Goal: Task Accomplishment & Management: Manage account settings

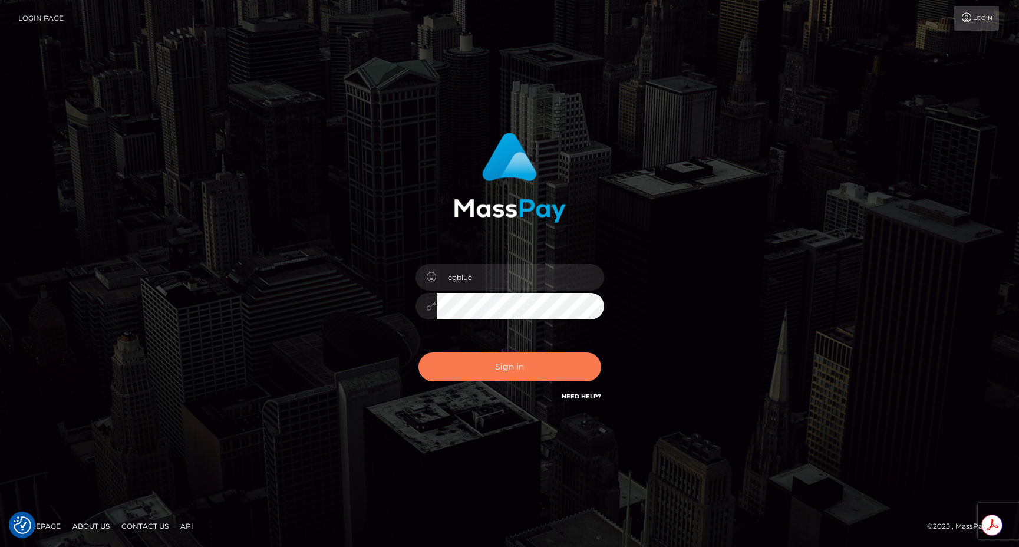
click at [470, 373] on button "Sign in" at bounding box center [509, 366] width 183 height 29
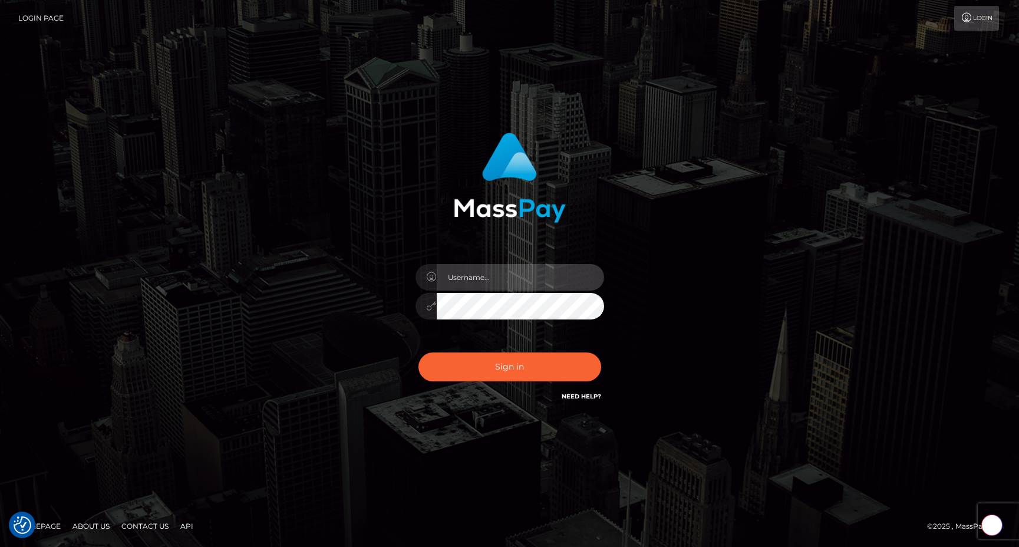
type input "egblue"
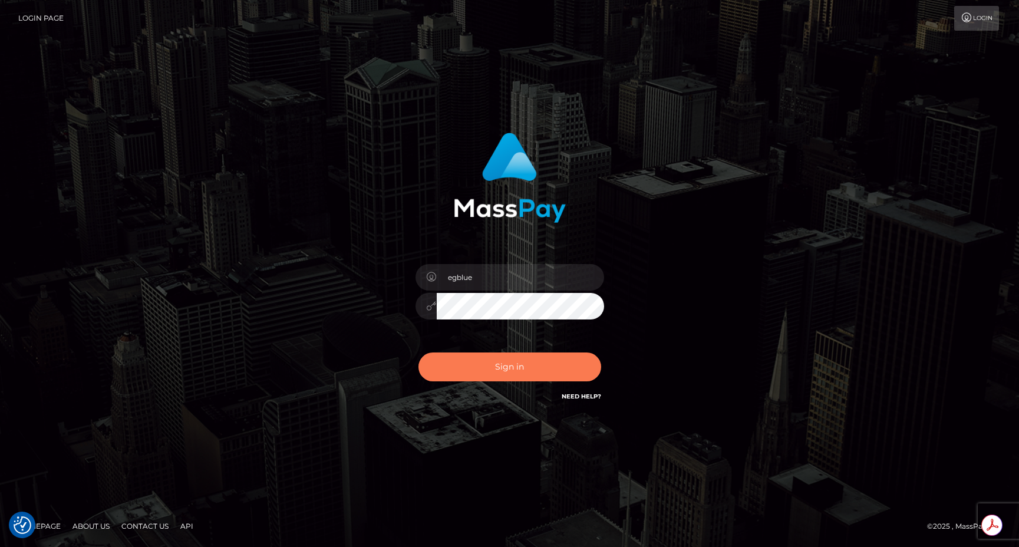
click at [464, 369] on button "Sign in" at bounding box center [509, 366] width 183 height 29
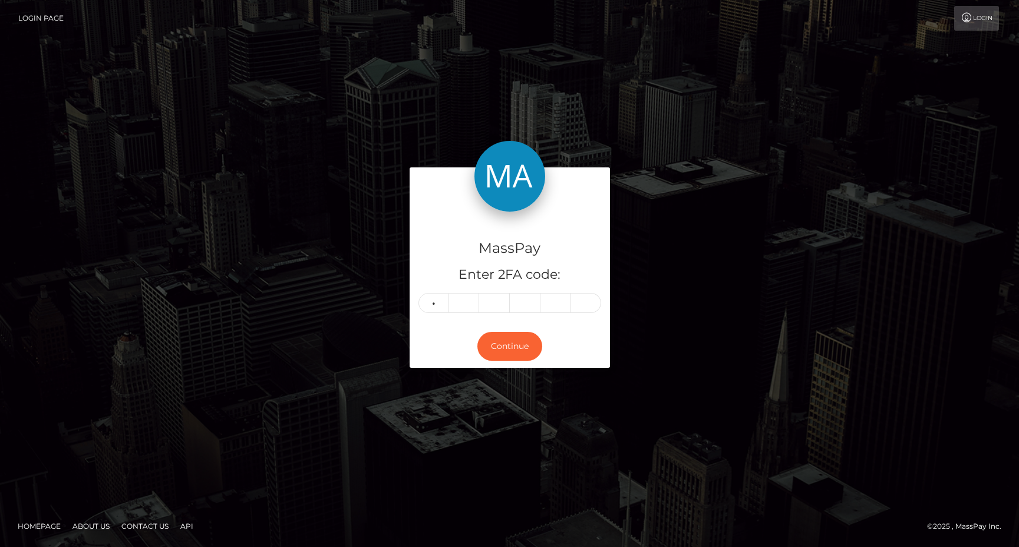
type input "4"
type input "3"
type input "9"
type input "2"
type input "3"
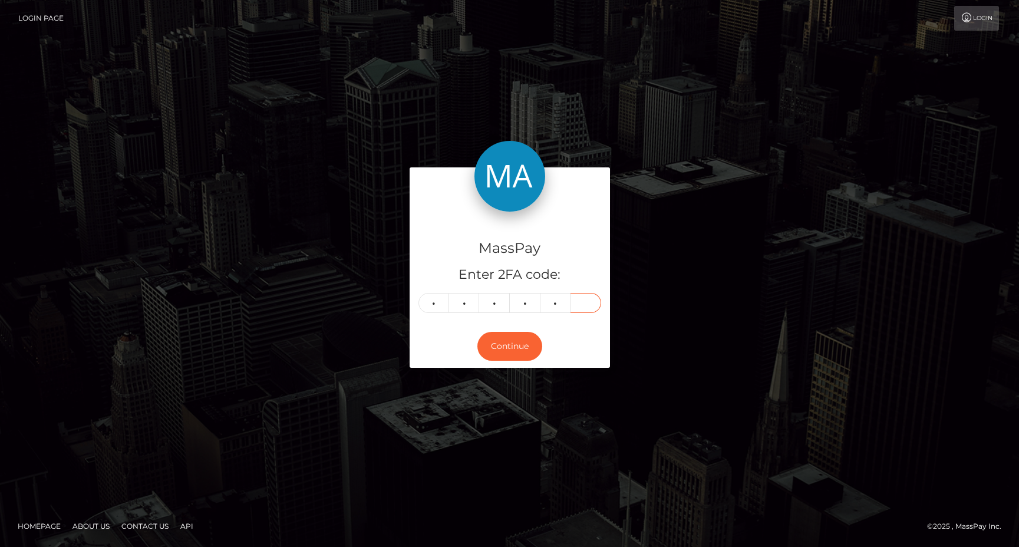
type input "3"
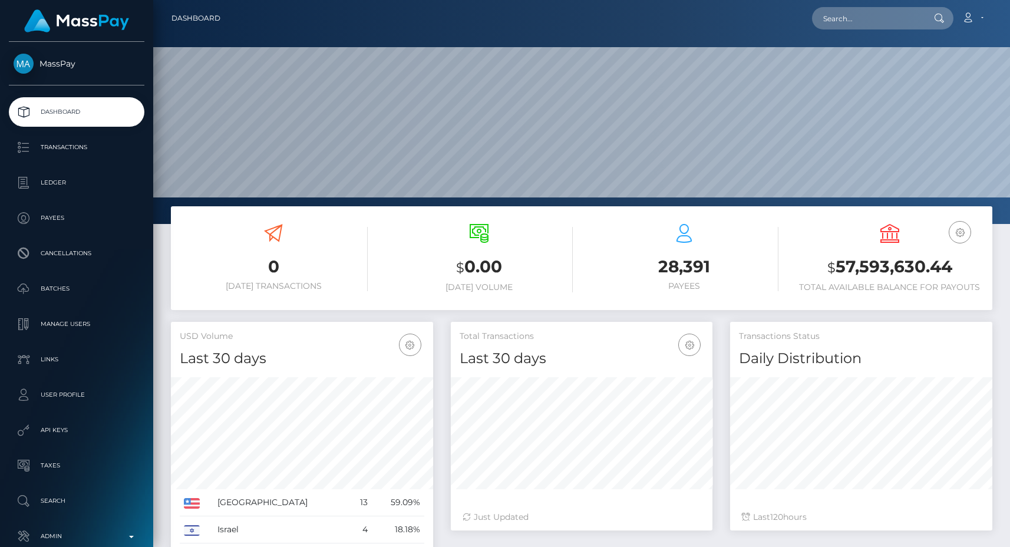
scroll to position [209, 262]
click at [868, 11] on input "text" at bounding box center [867, 18] width 111 height 22
paste input "pout_yhSCjVtXKeZ9I"
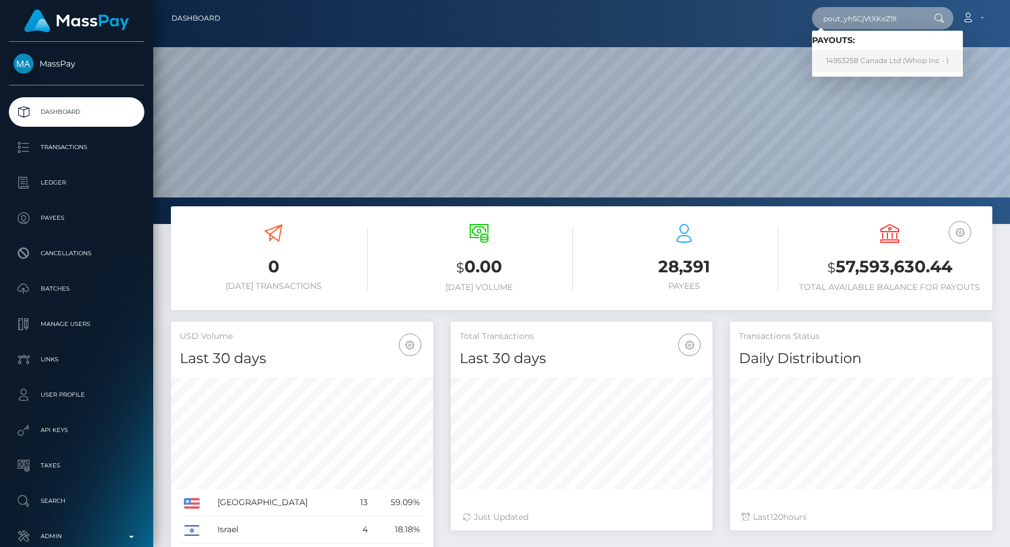
type input "pout_yhSCjVtXKeZ9I"
click at [888, 56] on link "14953258 Canada Ltd (Whop Inc - )" at bounding box center [887, 61] width 151 height 22
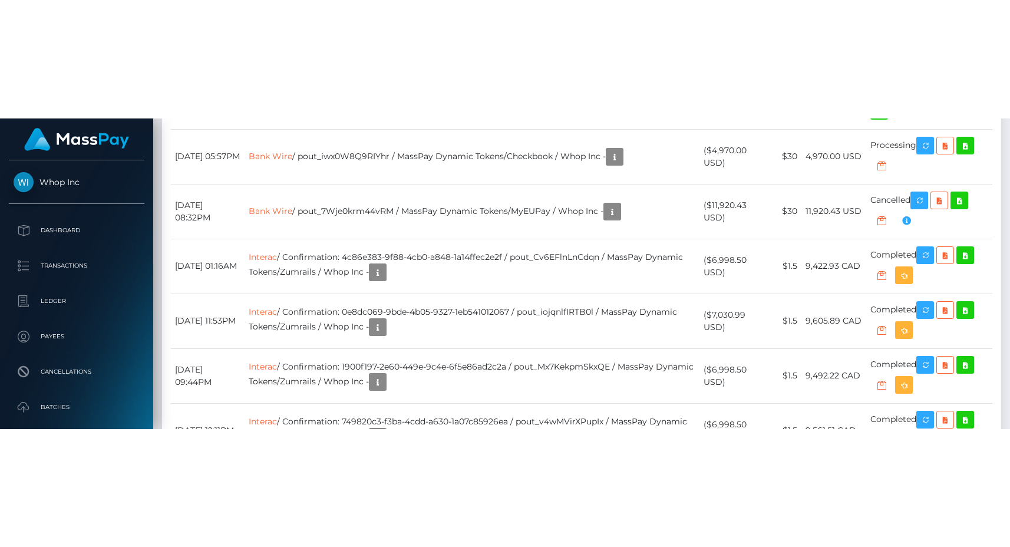
scroll to position [1562, 0]
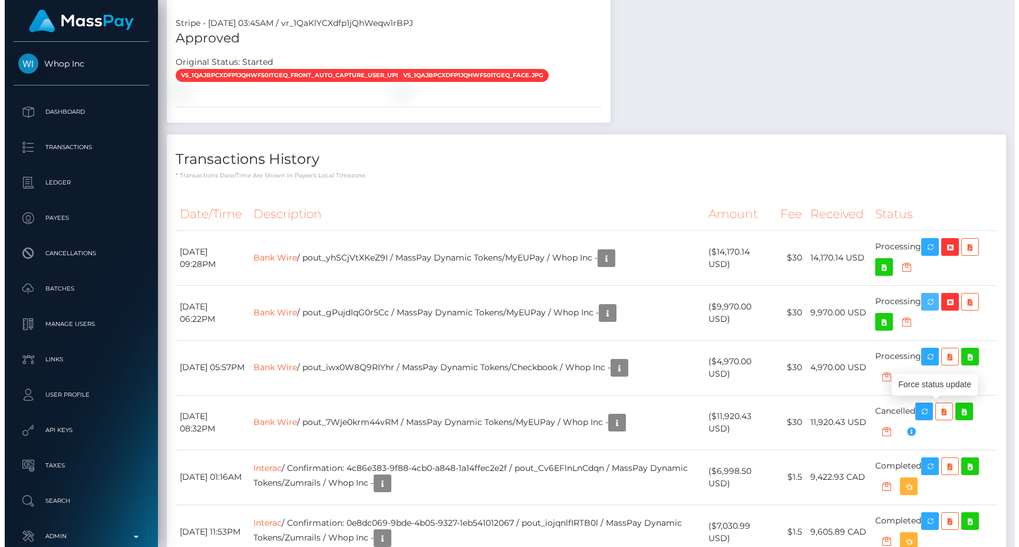
scroll to position [1230, 0]
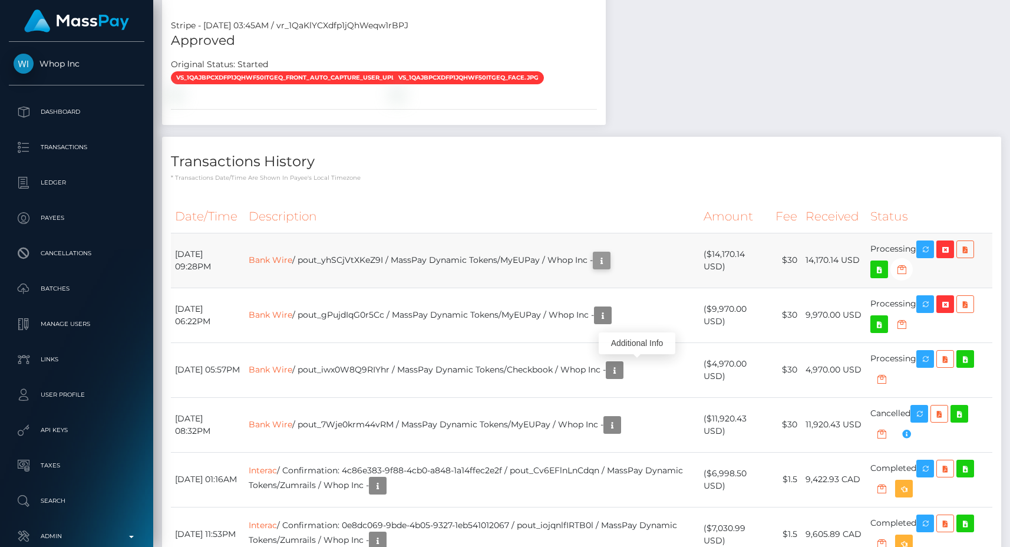
click at [609, 268] on icon "button" at bounding box center [602, 260] width 14 height 15
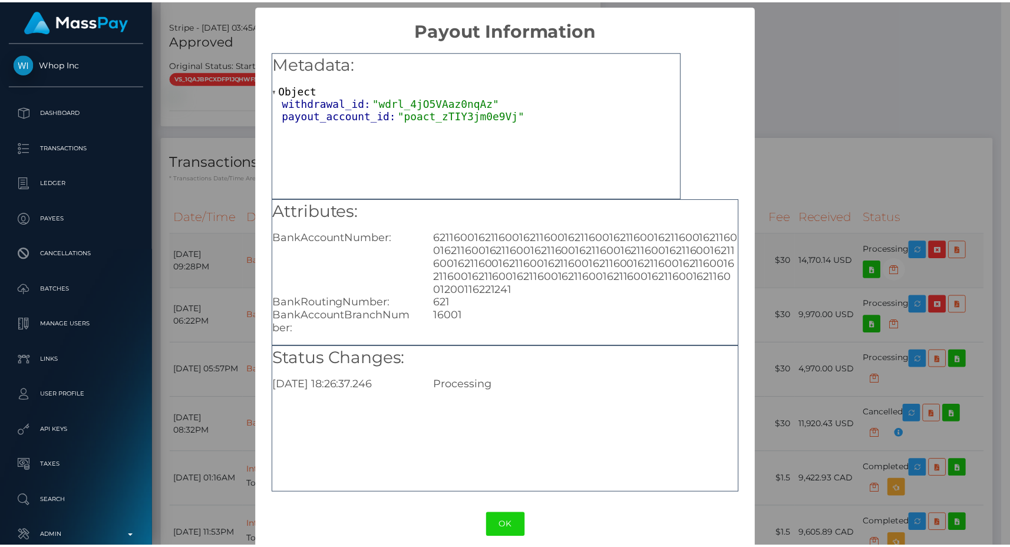
scroll to position [589172, 589051]
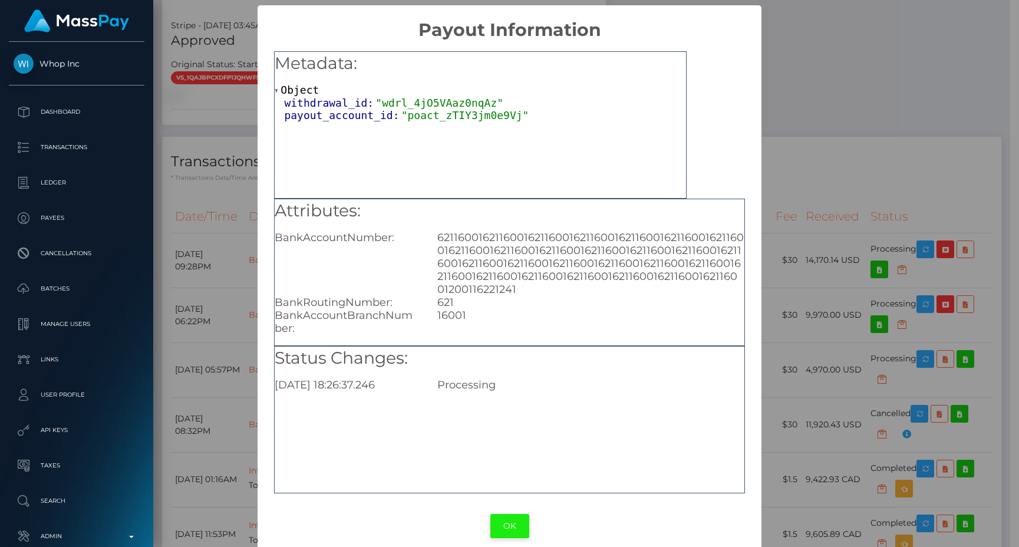
click at [501, 529] on button "OK" at bounding box center [509, 526] width 39 height 24
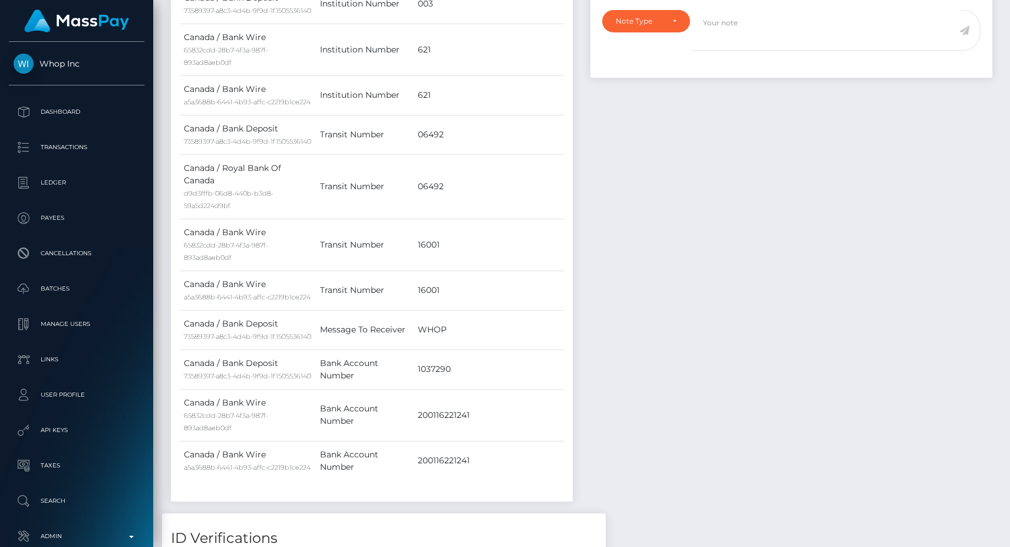
scroll to position [0, 0]
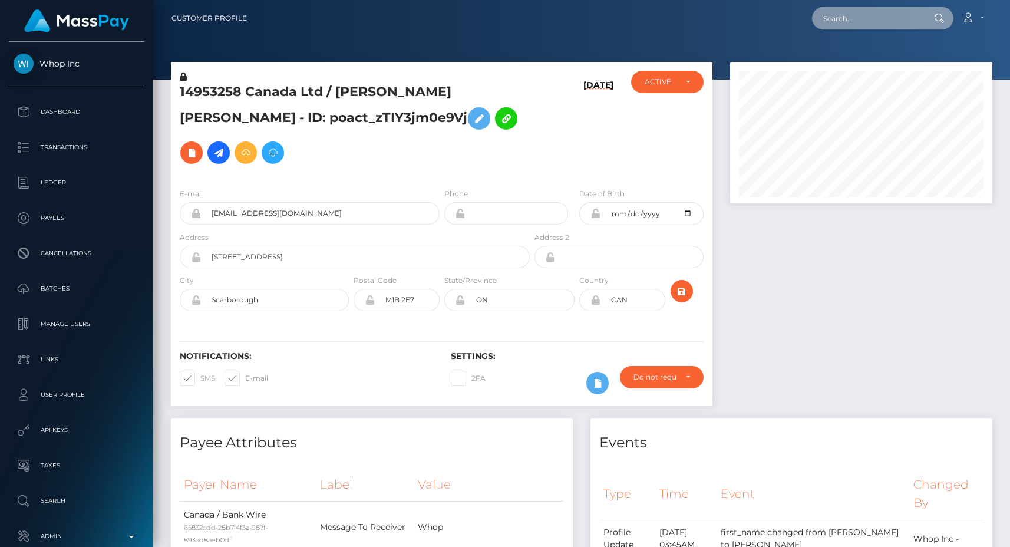
click at [856, 17] on input "text" at bounding box center [867, 18] width 111 height 22
paste input "poact_eSvLf84dQd3r"
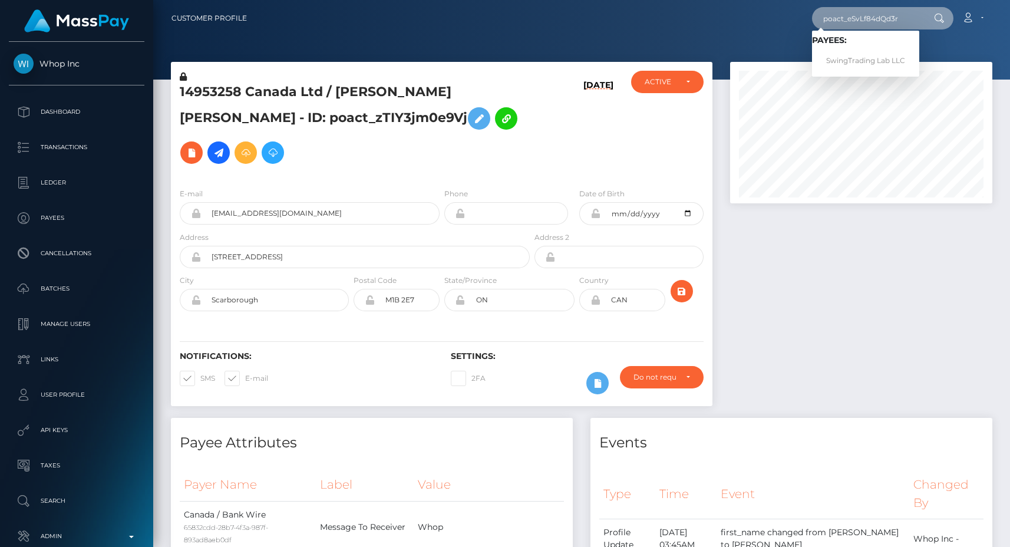
type input "poact_eSvLf84dQd3r"
click at [820, 262] on div at bounding box center [861, 240] width 280 height 356
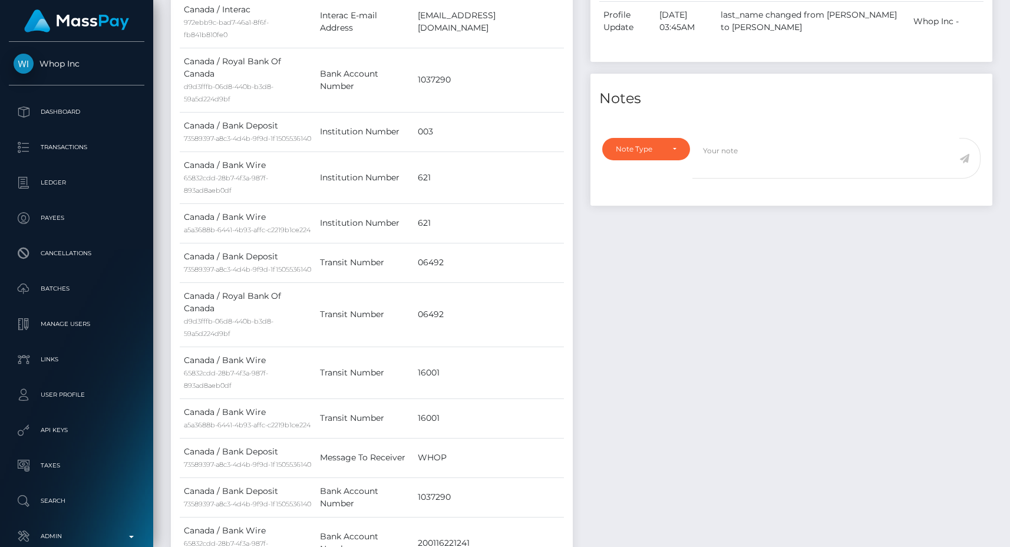
scroll to position [567, 0]
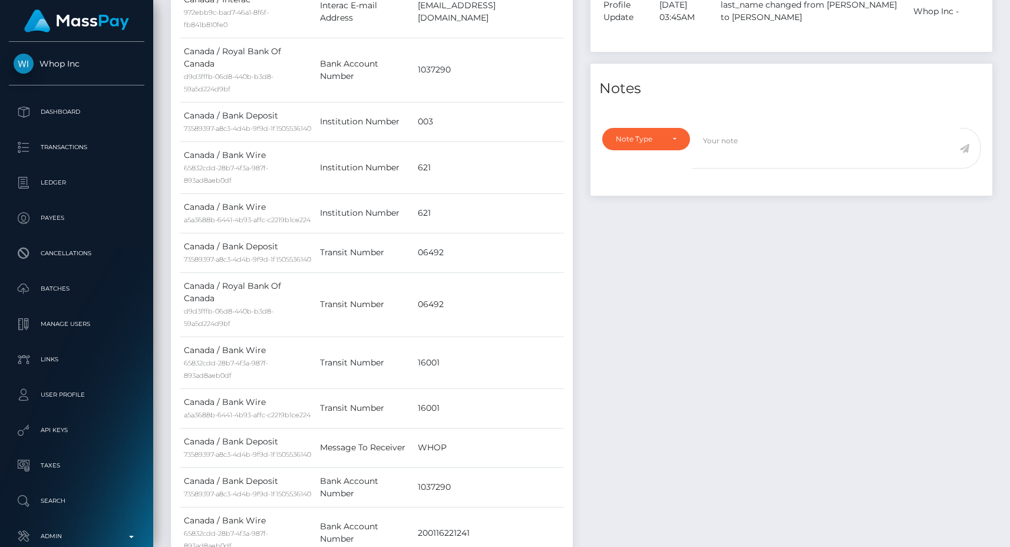
click at [678, 339] on div "Events Type Time Event Changed By" at bounding box center [792, 241] width 420 height 780
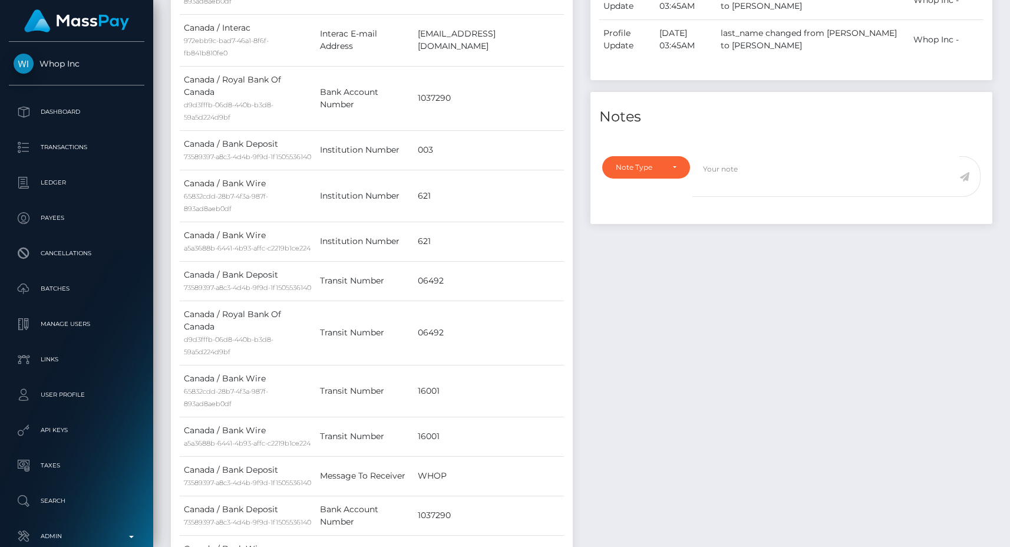
scroll to position [517, 0]
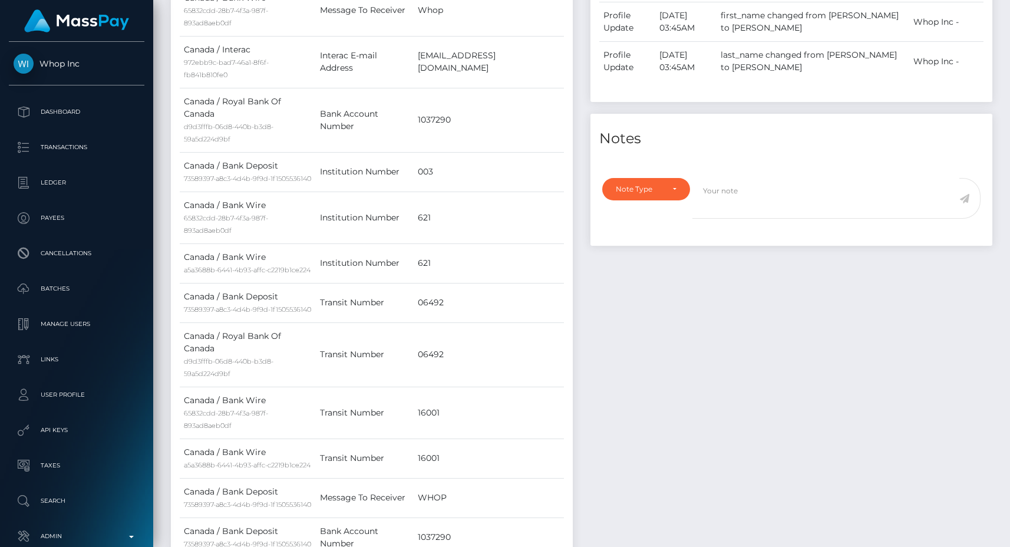
click at [678, 339] on div "Events Type Time Event Changed By" at bounding box center [792, 291] width 420 height 780
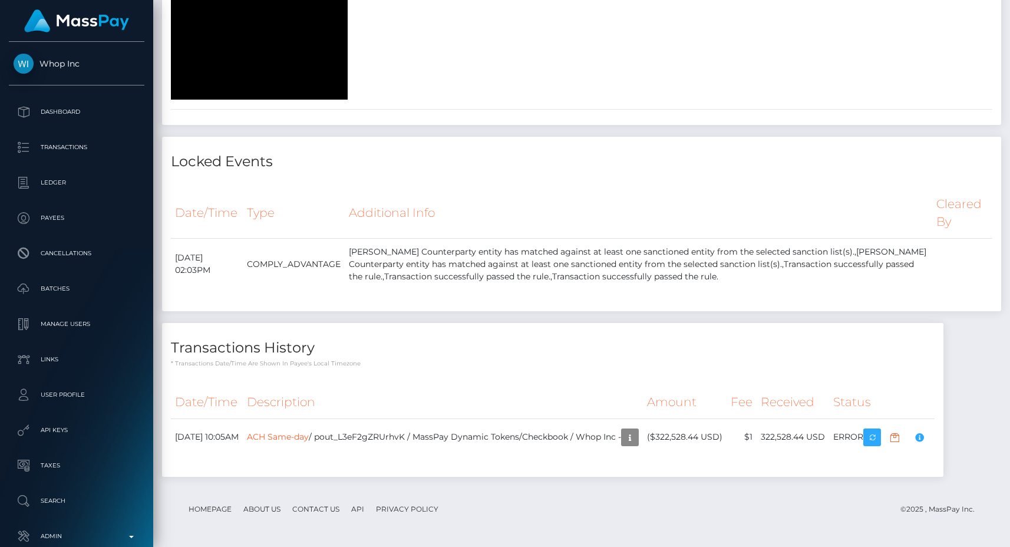
scroll to position [2570, 0]
click at [532, 252] on td "ALEX GONZALEZ Counterparty entity has matched against at least one sanctioned e…" at bounding box center [639, 264] width 588 height 52
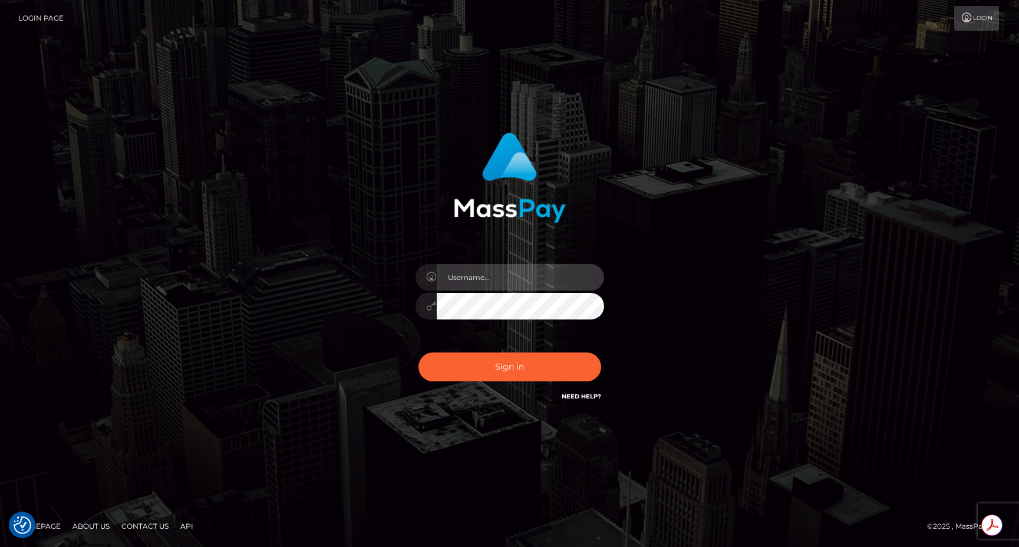
type input "egblue"
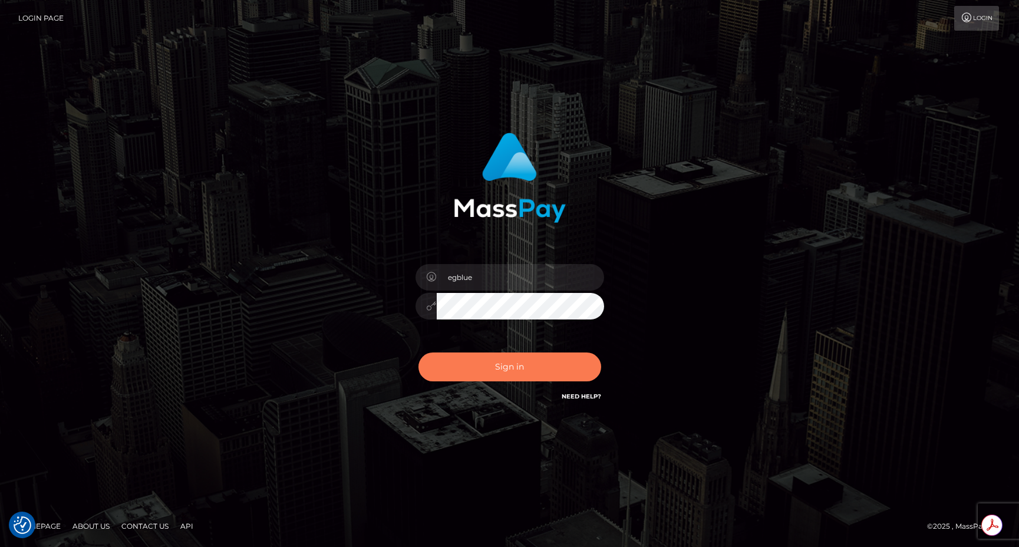
click at [448, 352] on button "Sign in" at bounding box center [509, 366] width 183 height 29
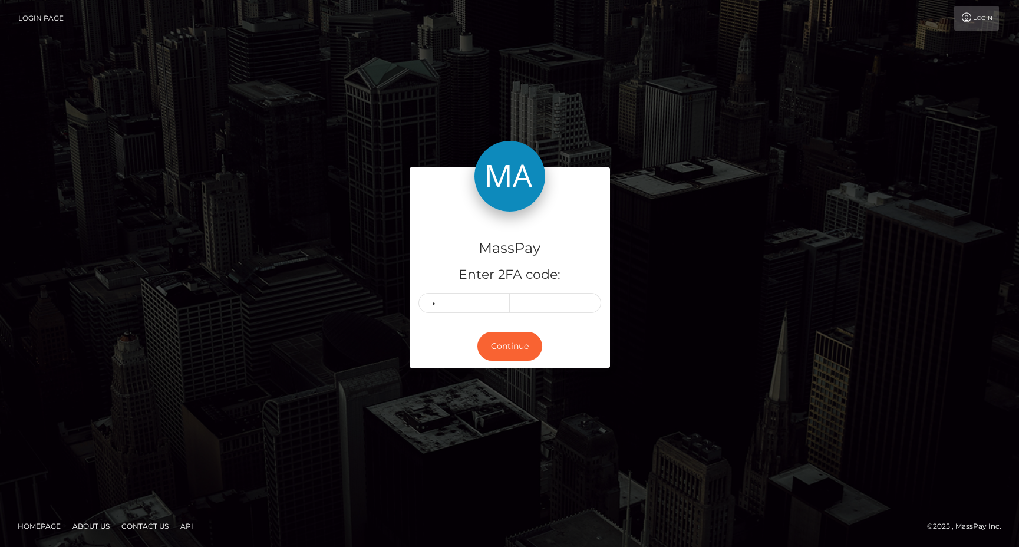
type input "1"
type input "6"
type input "0"
type input "9"
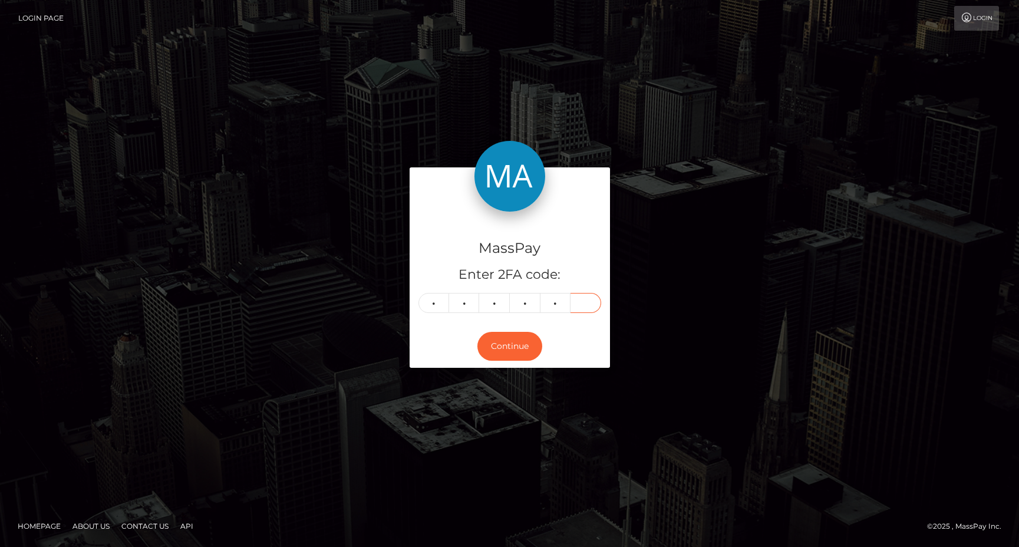
type input "9"
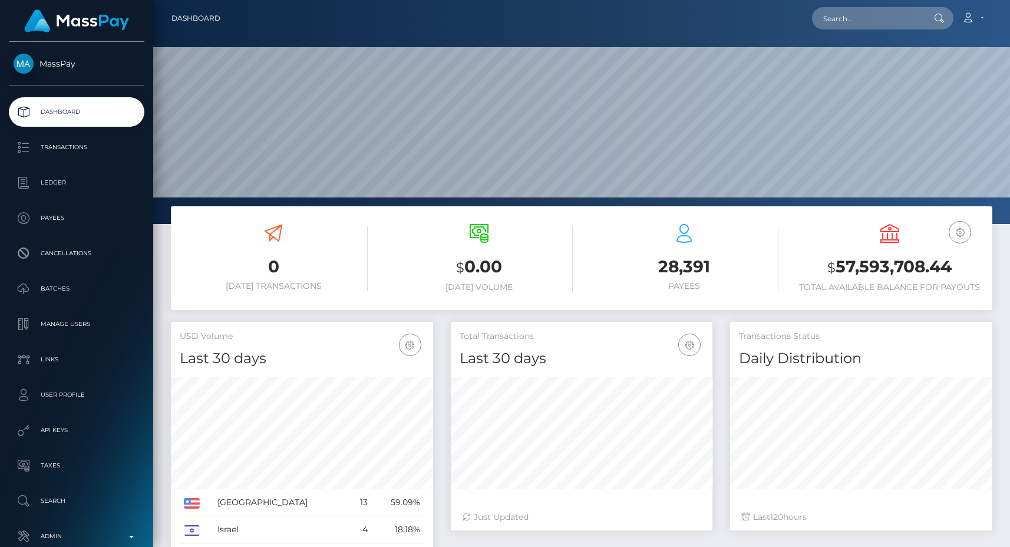
scroll to position [209, 262]
click at [823, 19] on input "text" at bounding box center [867, 18] width 111 height 22
paste input "pout_yhSCjVtXKeZ9I"
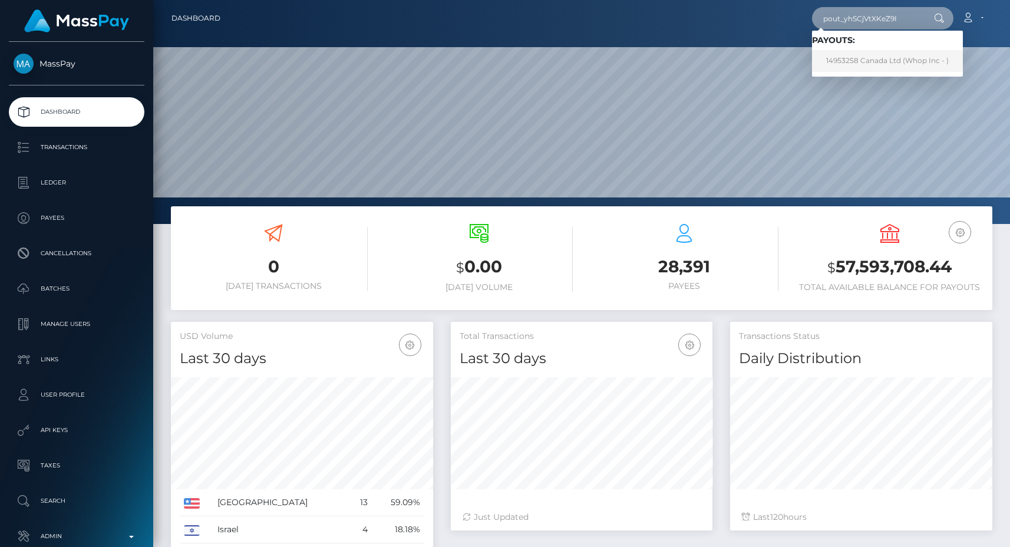
type input "pout_yhSCjVtXKeZ9I"
click at [862, 51] on link "14953258 Canada Ltd (Whop Inc - )" at bounding box center [887, 61] width 151 height 22
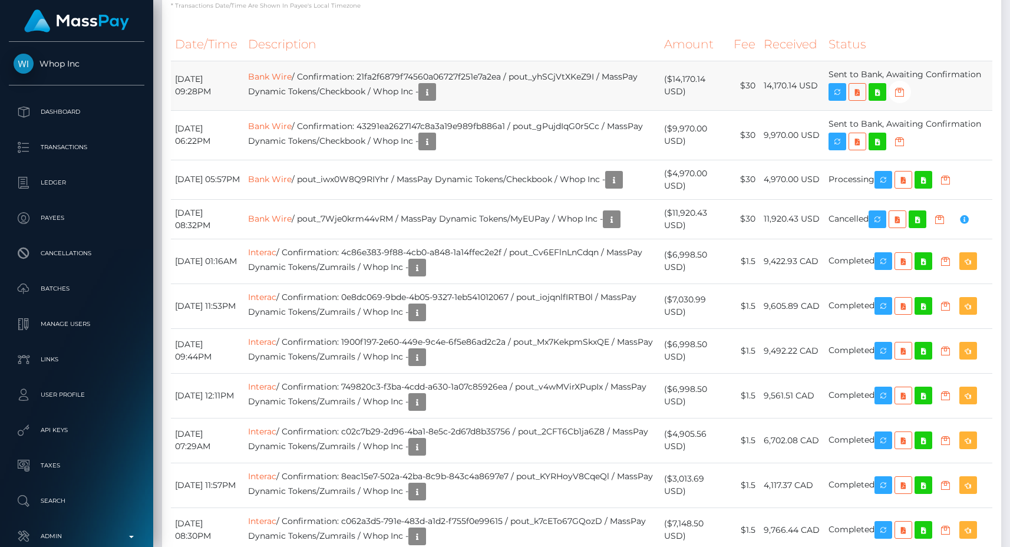
scroll to position [1385, 0]
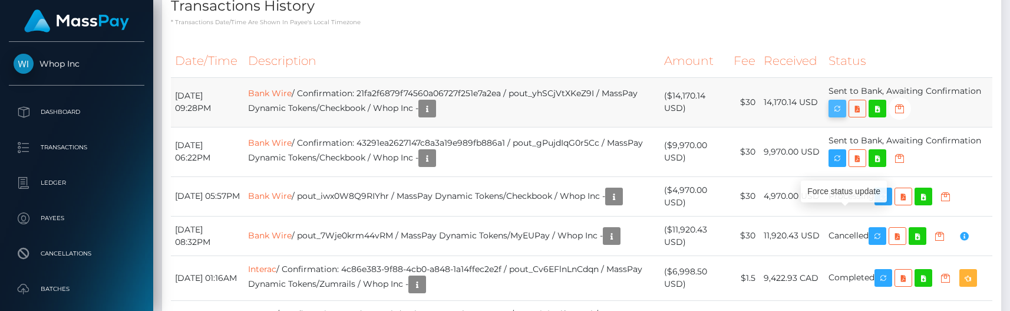
click at [839, 116] on icon "button" at bounding box center [837, 108] width 14 height 15
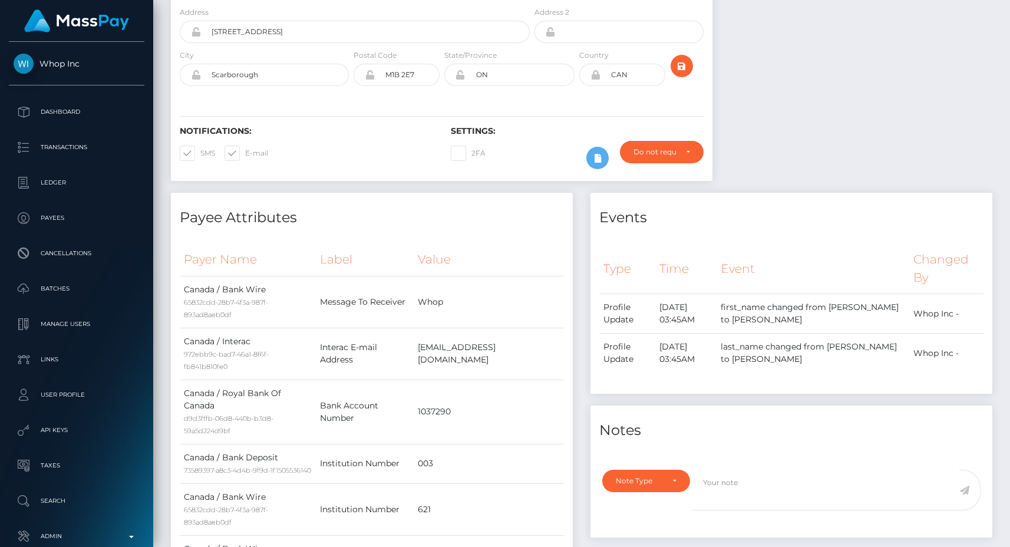
scroll to position [0, 0]
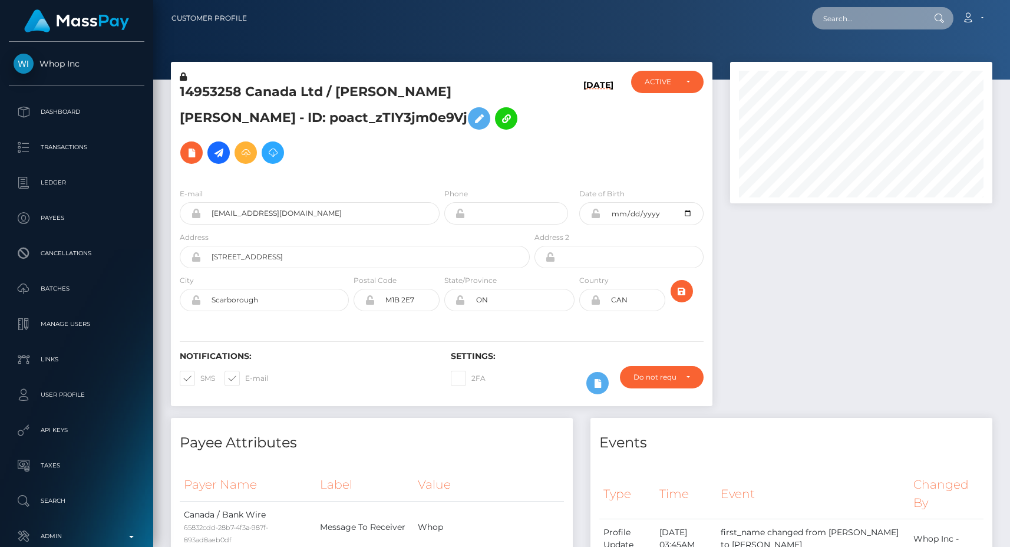
click at [870, 24] on input "text" at bounding box center [867, 18] width 111 height 22
paste input "403d6906-972b-11f0-bd85-0694aced620b_"
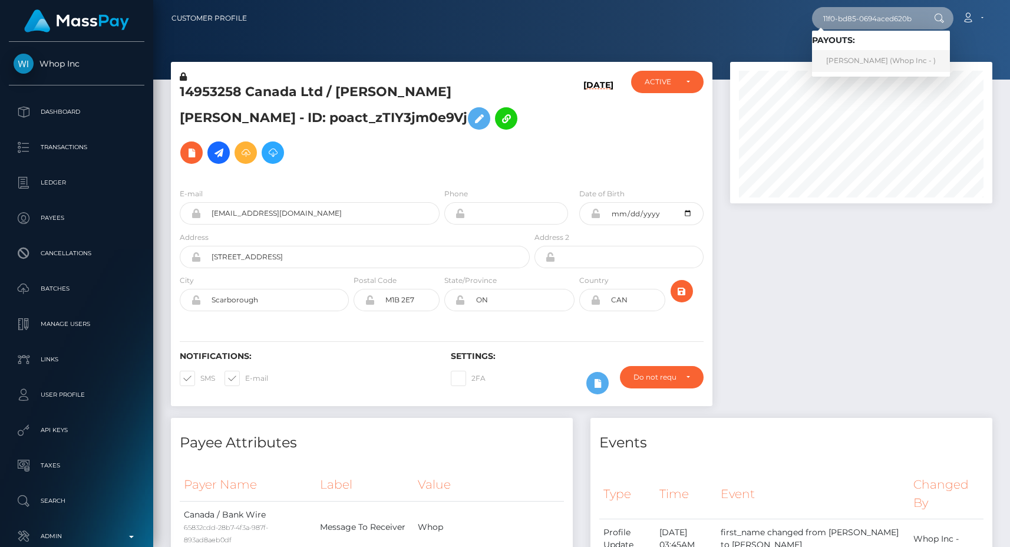
type input "403d6906-972b-11f0-bd85-0694aced620b"
click at [868, 59] on link "VILGOT GUSTAV KRAFT (Whop Inc - )" at bounding box center [881, 61] width 138 height 22
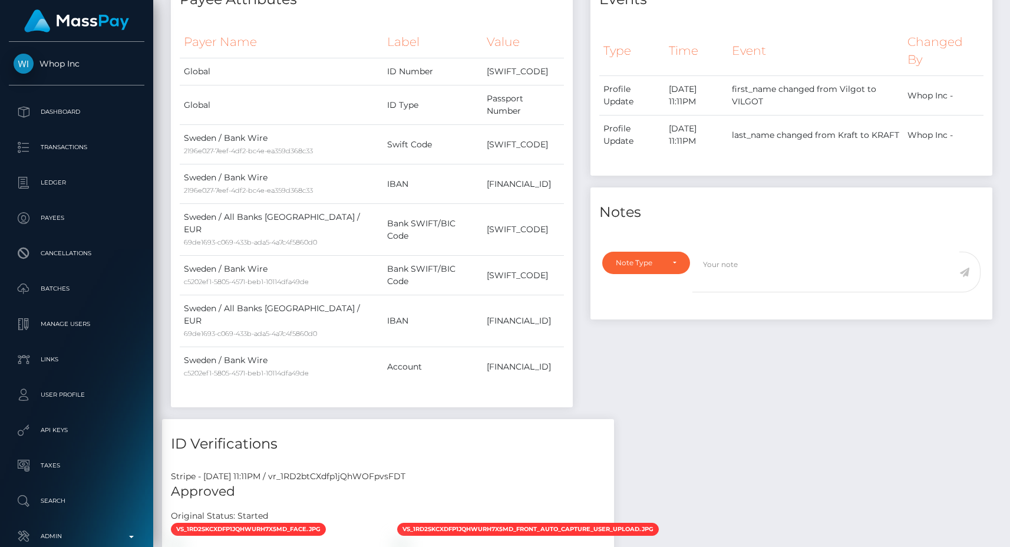
scroll to position [474, 0]
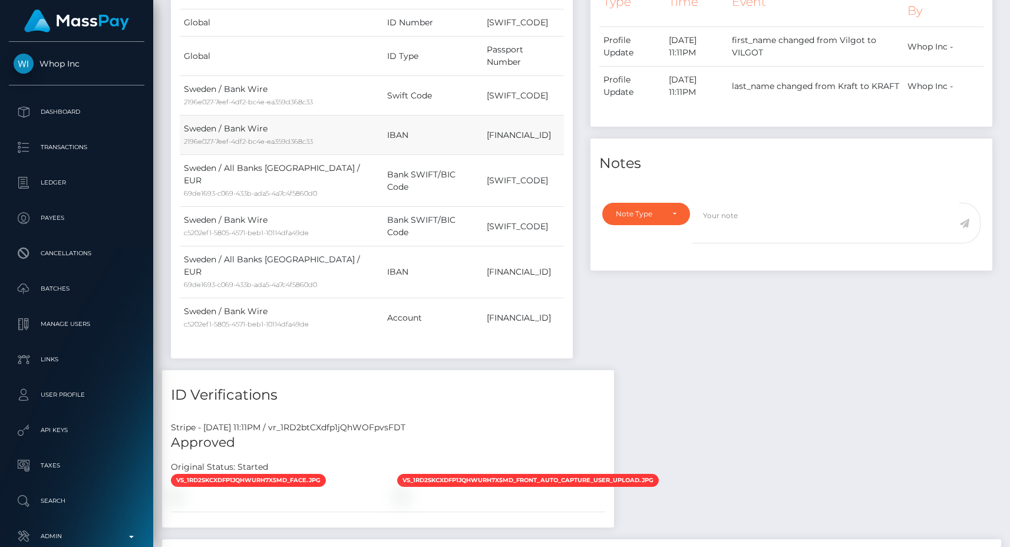
click at [483, 116] on td "LT653250098830973421" at bounding box center [523, 135] width 81 height 39
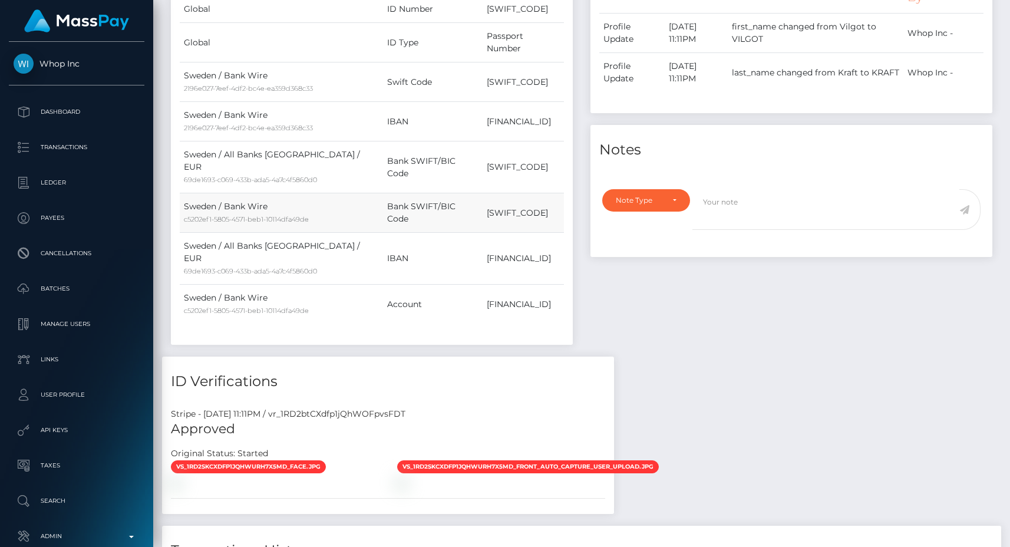
copy td "LT653250098830973421"
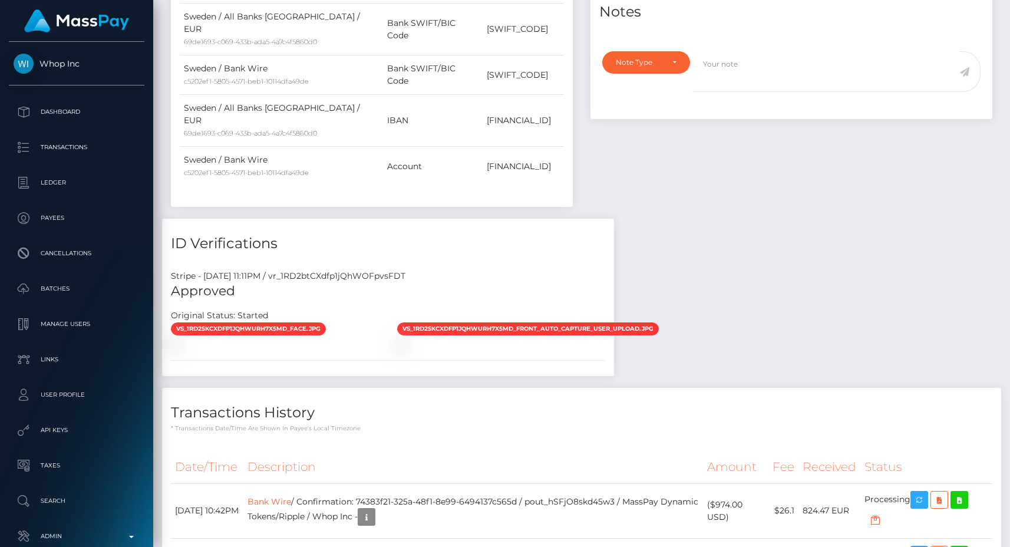
scroll to position [623, 0]
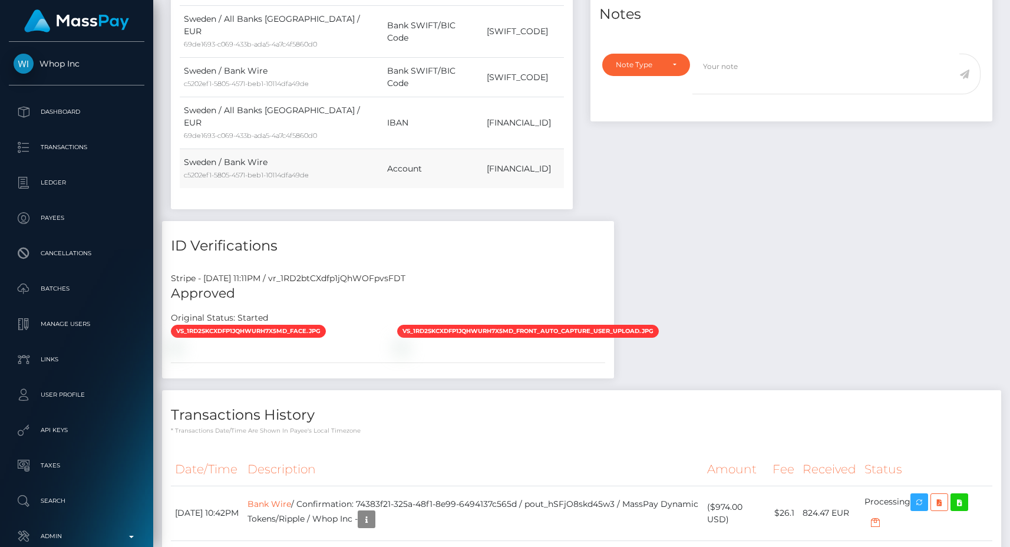
click at [483, 149] on td "SE9280000832798346607537" at bounding box center [523, 168] width 81 height 39
copy td "SE9280000832798346607537"
click at [682, 265] on div "Payee Attributes Payer Name Label Value Global" at bounding box center [581, 312] width 839 height 1071
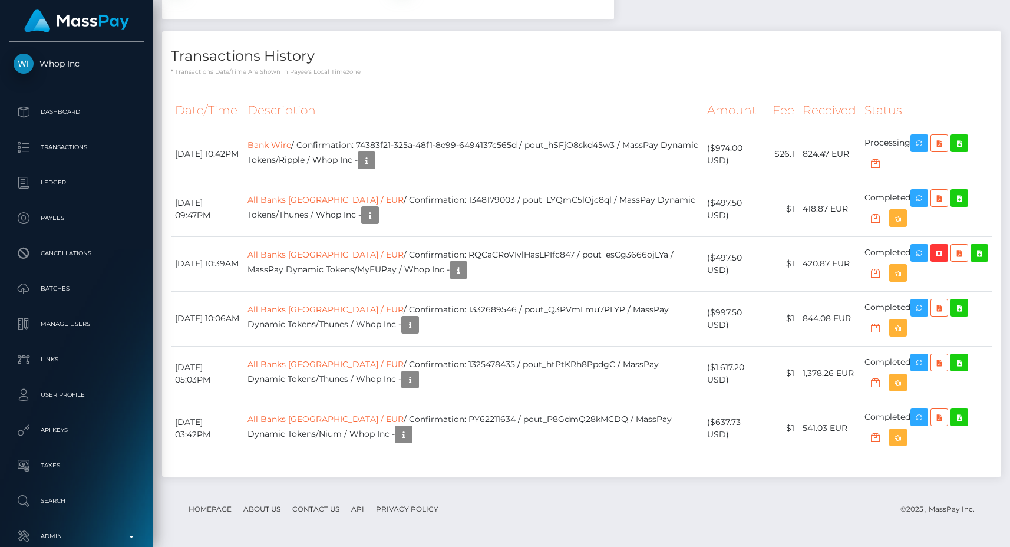
scroll to position [1159, 0]
click at [678, 87] on div "Date/Time Description Amount Fee Received Status Bank Wire" at bounding box center [581, 280] width 839 height 391
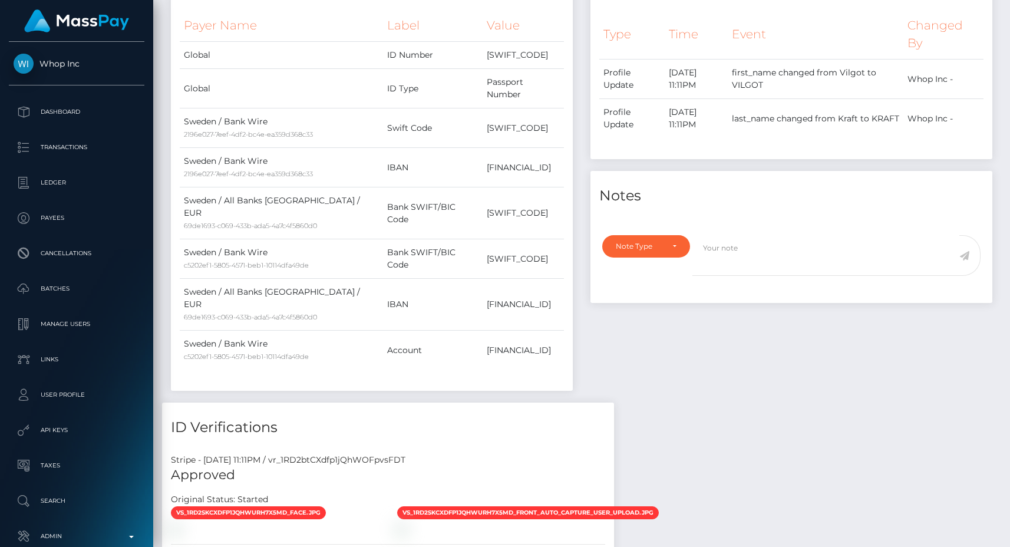
scroll to position [0, 0]
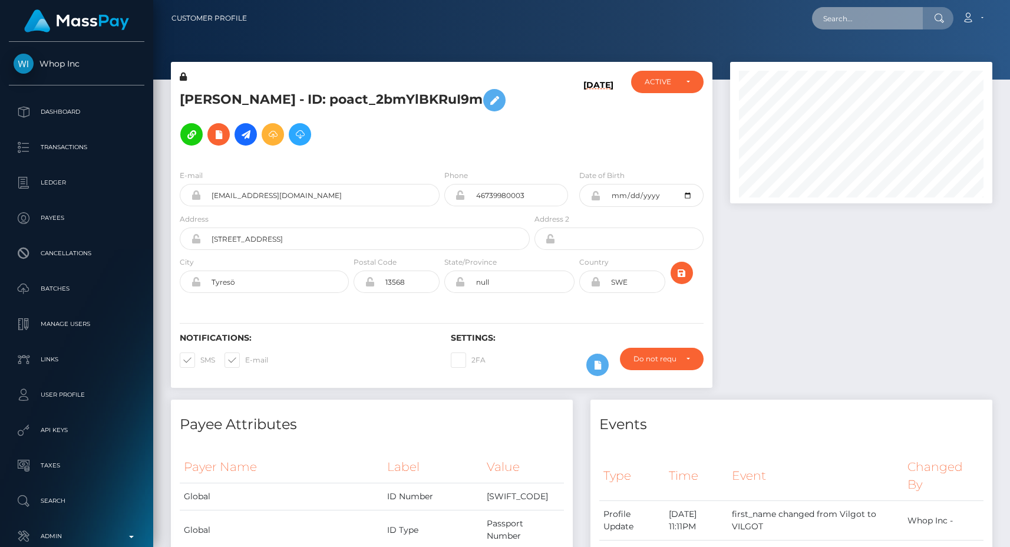
click at [869, 20] on input "text" at bounding box center [867, 18] width 111 height 22
paste input "pout_iwx0W8Q9RIYhr"
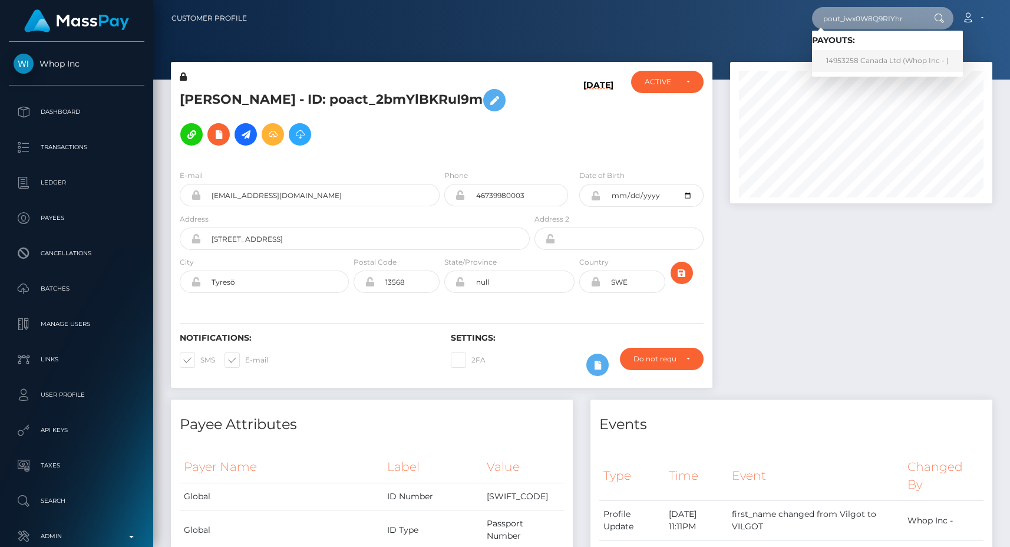
type input "pout_iwx0W8Q9RIYhr"
click at [679, 52] on div at bounding box center [581, 40] width 857 height 80
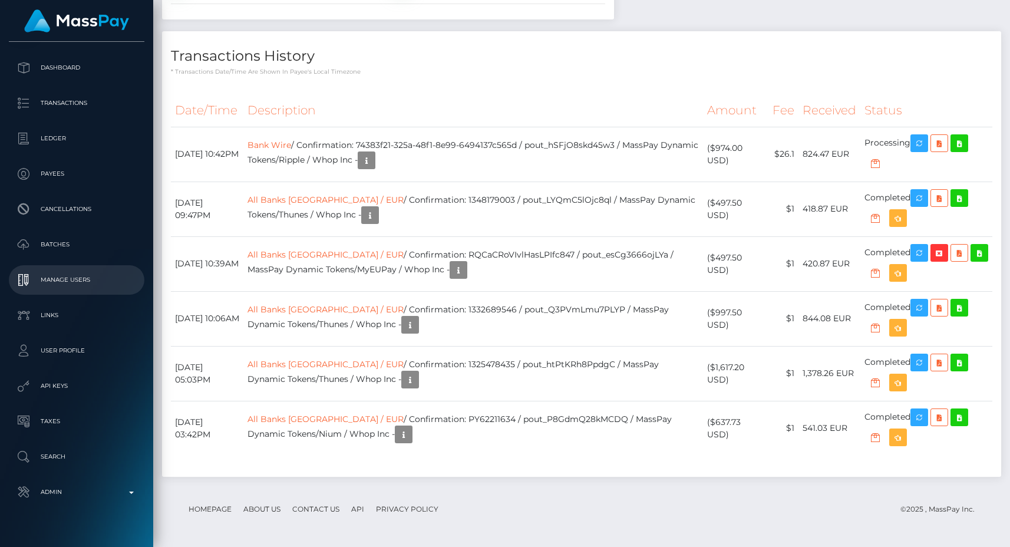
scroll to position [65, 0]
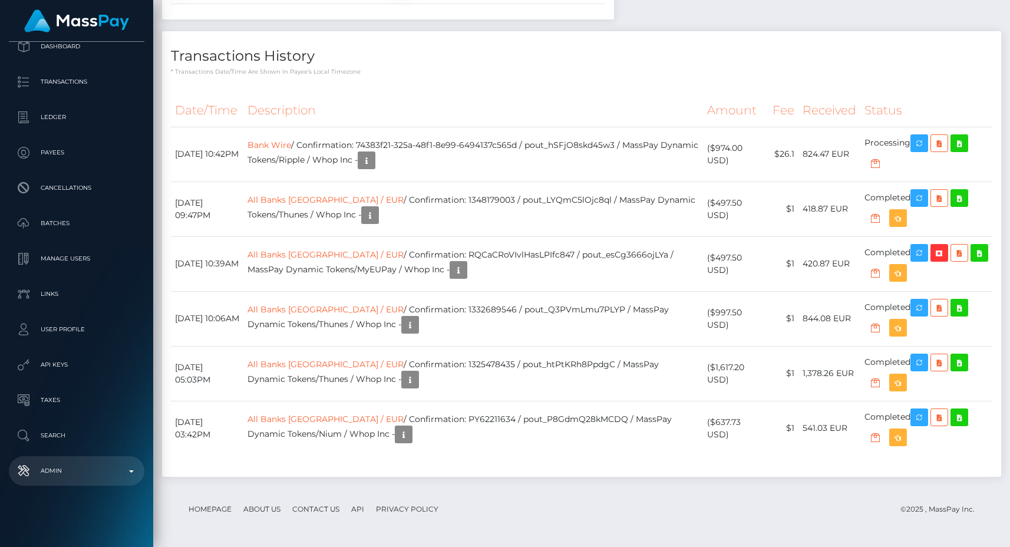
click at [72, 464] on p "Admin" at bounding box center [77, 471] width 126 height 18
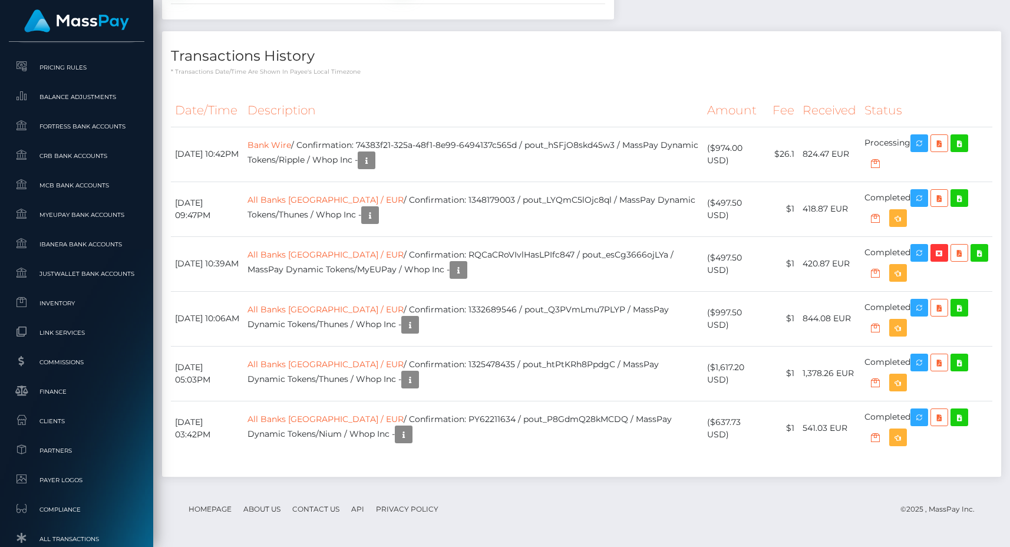
scroll to position [675, 0]
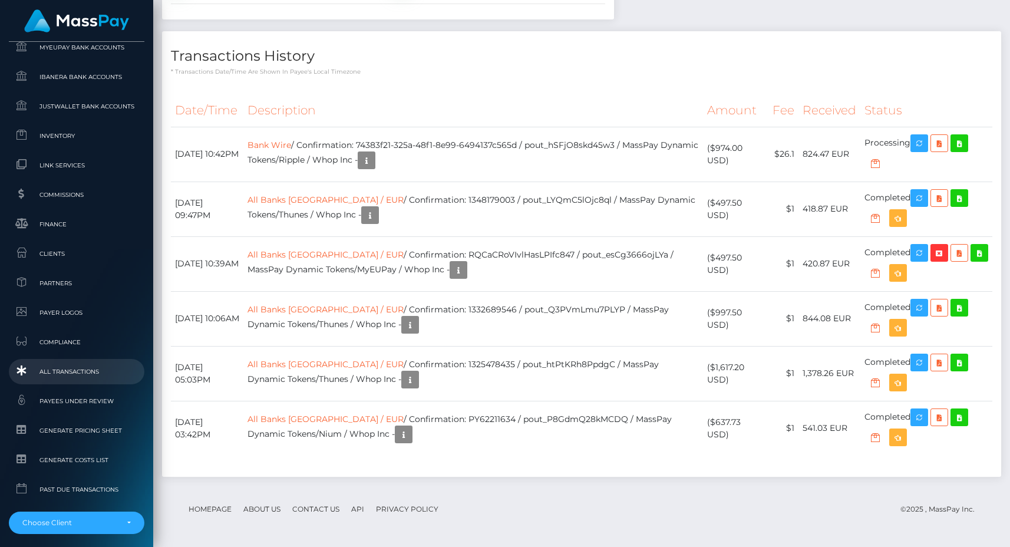
click at [80, 374] on span "All Transactions" at bounding box center [77, 372] width 126 height 14
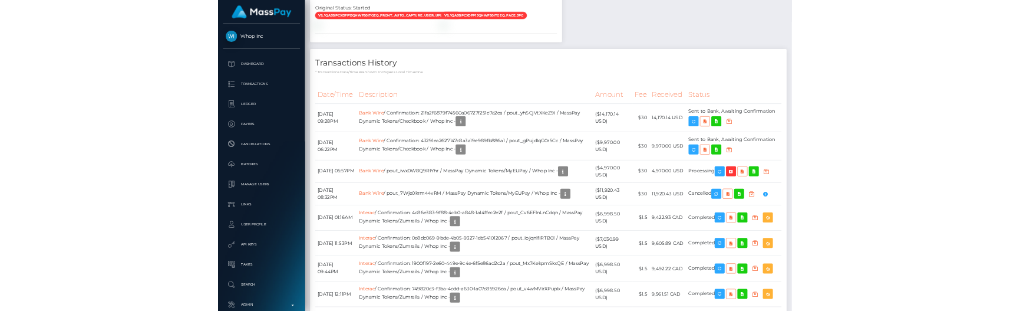
scroll to position [1331, 0]
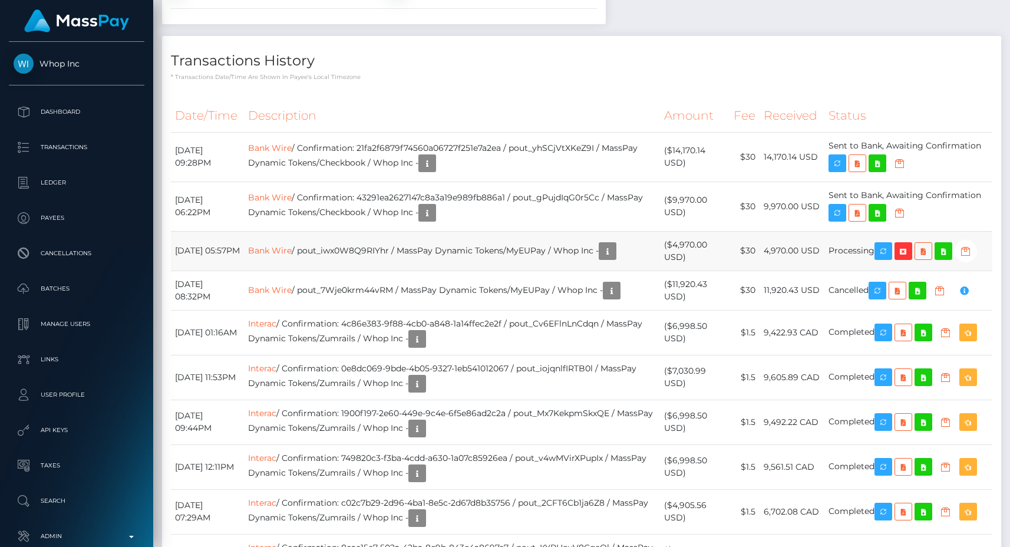
click at [400, 270] on td "Bank Wire / pout_iwx0W8Q9RIYhr / MassPay Dynamic Tokens/MyEUPay / Whop Inc -" at bounding box center [452, 250] width 416 height 39
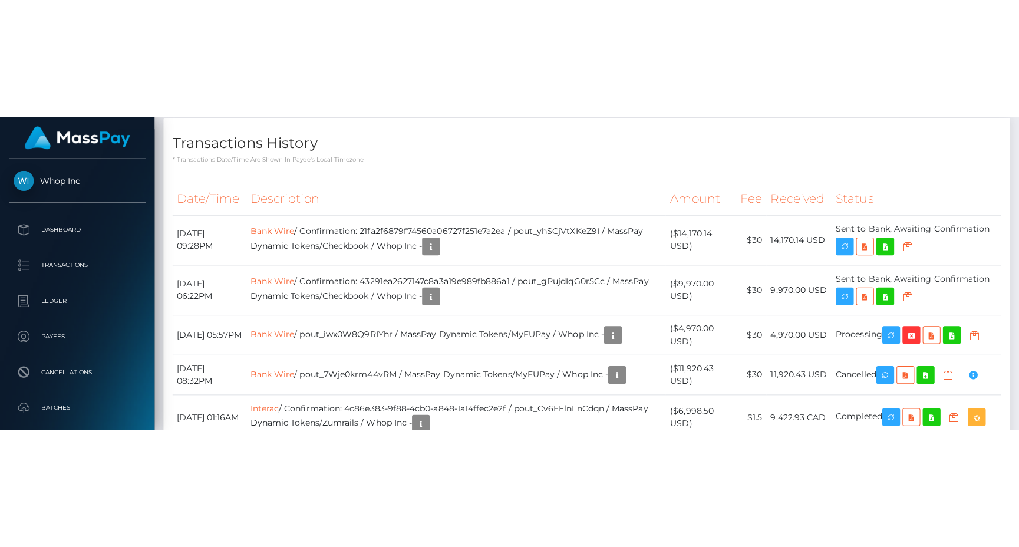
scroll to position [1433, 0]
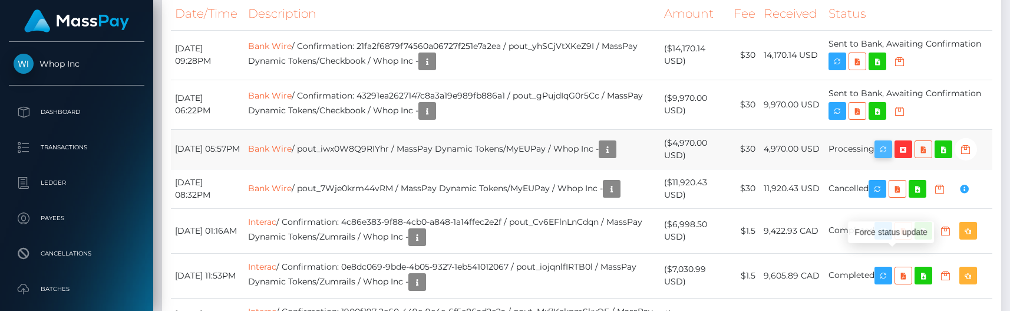
click at [889, 157] on icon "button" at bounding box center [883, 149] width 14 height 15
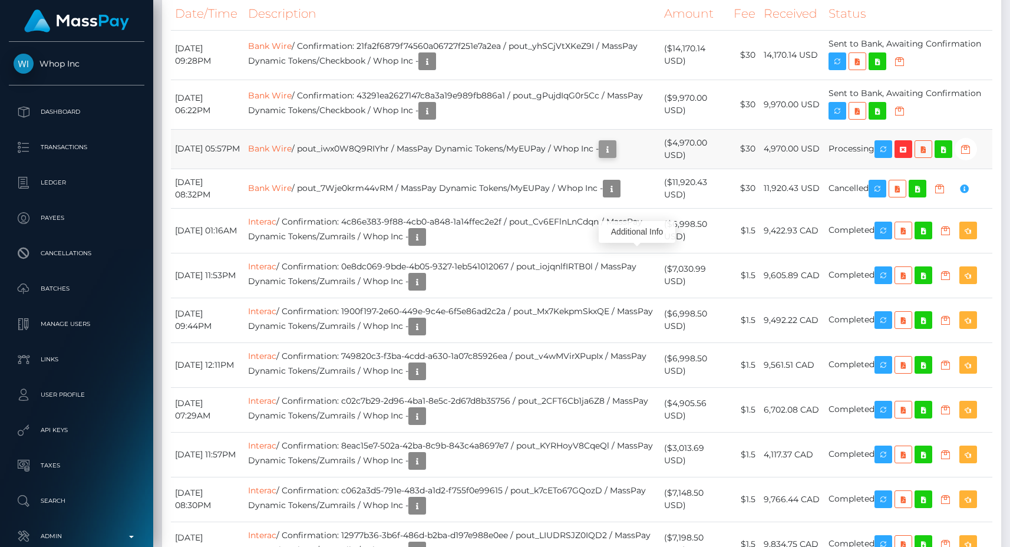
click at [615, 157] on icon "button" at bounding box center [608, 149] width 14 height 15
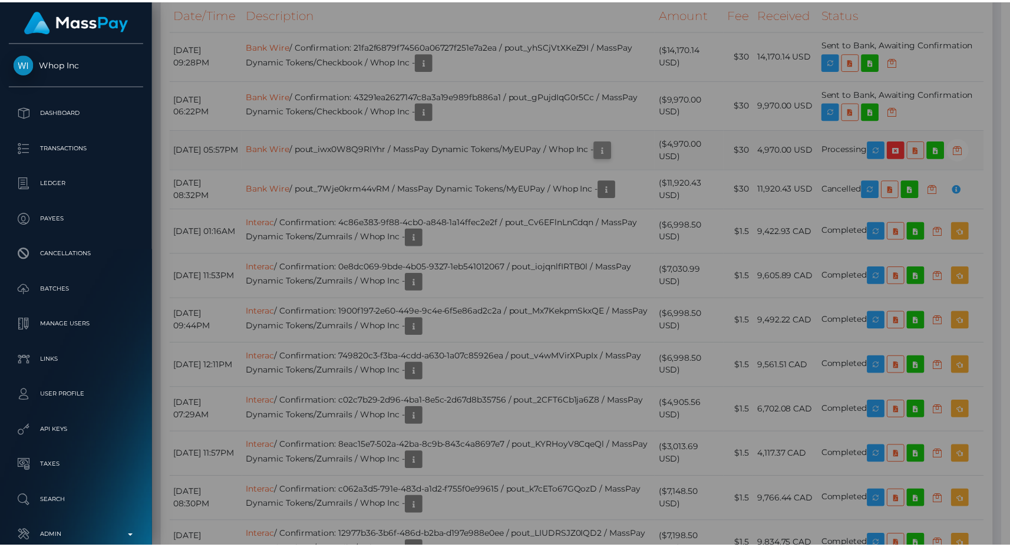
scroll to position [589172, 589051]
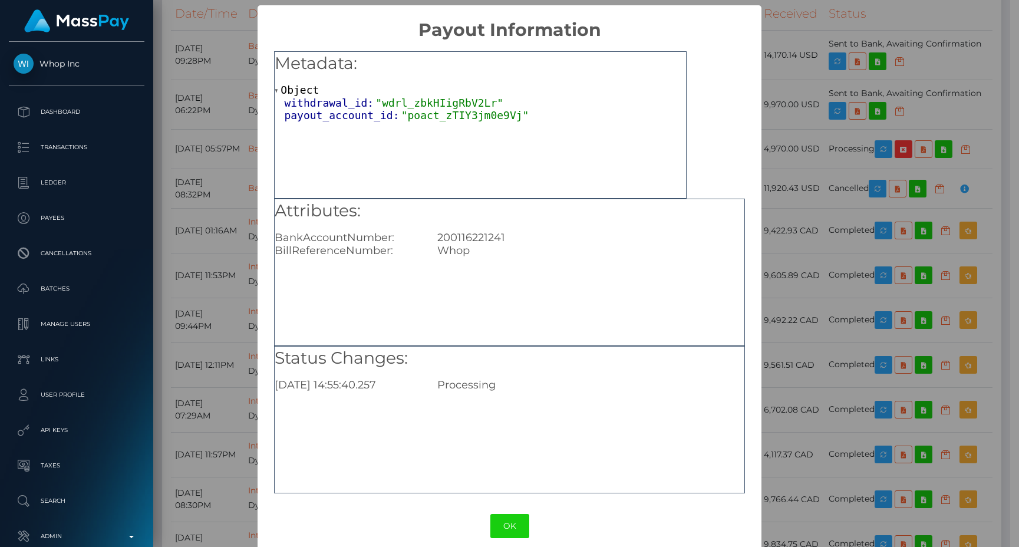
click at [766, 236] on div "× Payout Information Metadata: Object withdrawal_id: "wdrl_zbkHIigRbV2Lr" payou…" at bounding box center [509, 273] width 1019 height 547
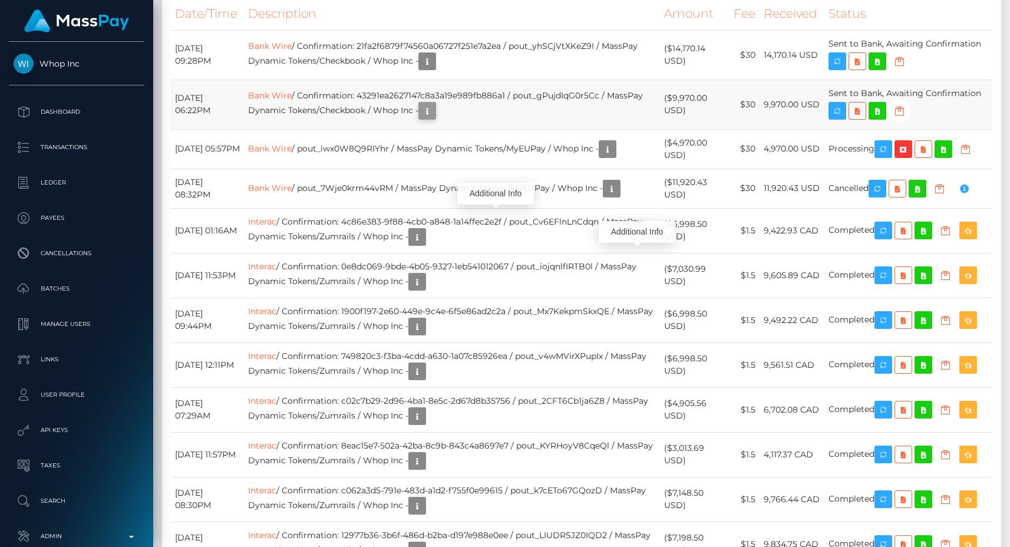
click at [434, 118] on icon "button" at bounding box center [427, 111] width 14 height 15
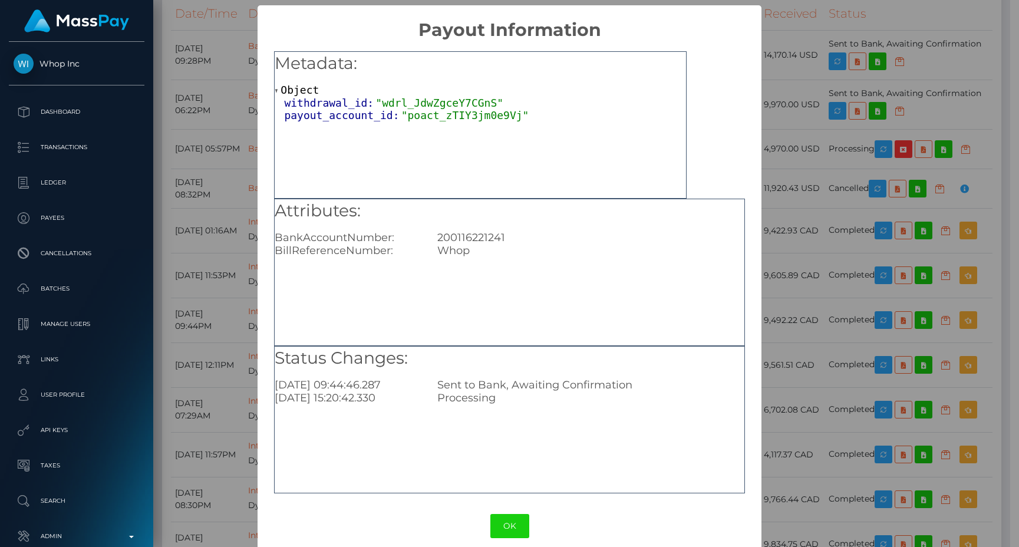
click at [770, 254] on div "× Payout Information Metadata: Object withdrawal_id: "wdrl_JdwZgceY7CGnS" payou…" at bounding box center [509, 273] width 1019 height 547
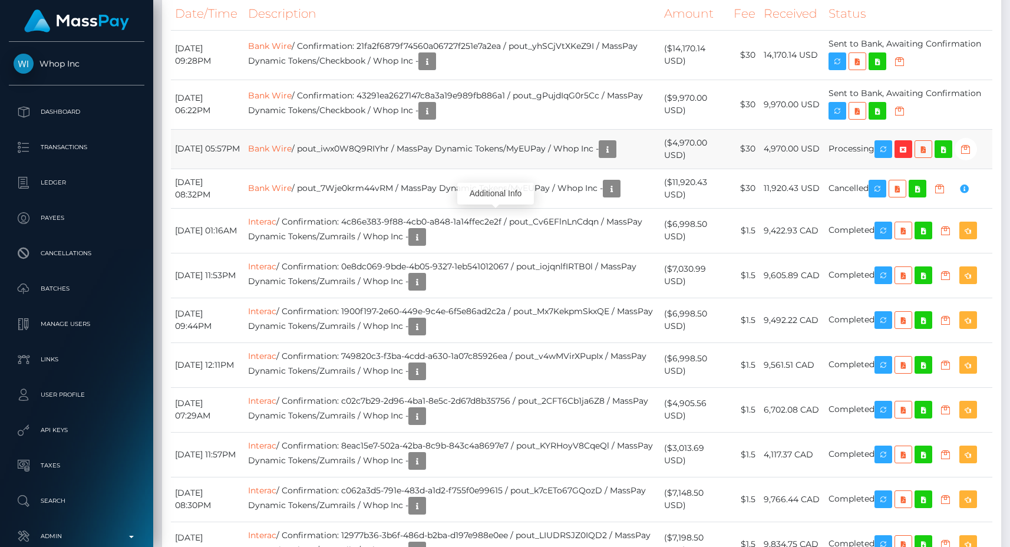
click at [511, 169] on td "Bank Wire / pout_iwx0W8Q9RIYhr / MassPay Dynamic Tokens/MyEUPay / Whop Inc -" at bounding box center [452, 148] width 416 height 39
click at [615, 157] on icon "button" at bounding box center [608, 149] width 14 height 15
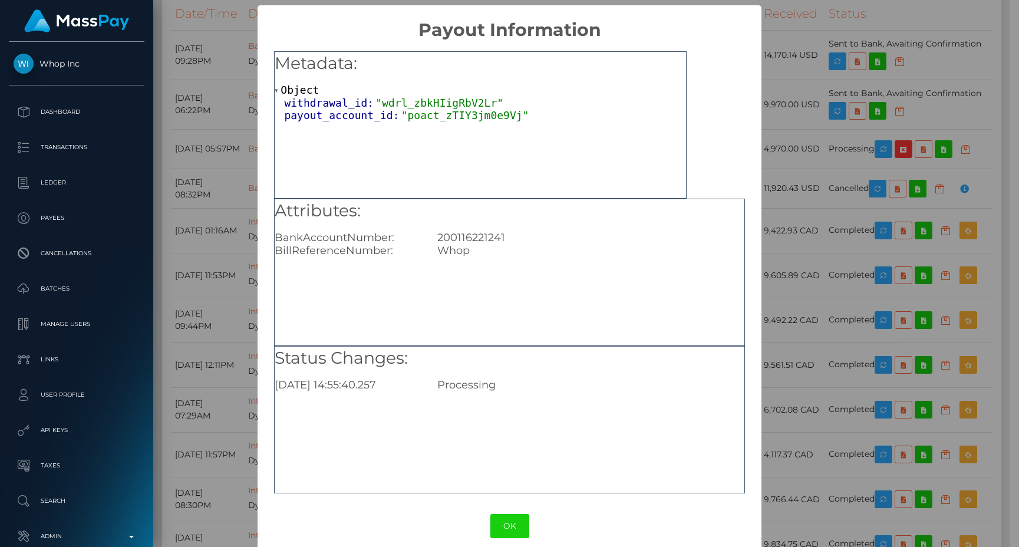
click at [802, 230] on div "× Payout Information Metadata: Object withdrawal_id: "wdrl_zbkHIigRbV2Lr" payou…" at bounding box center [509, 273] width 1019 height 547
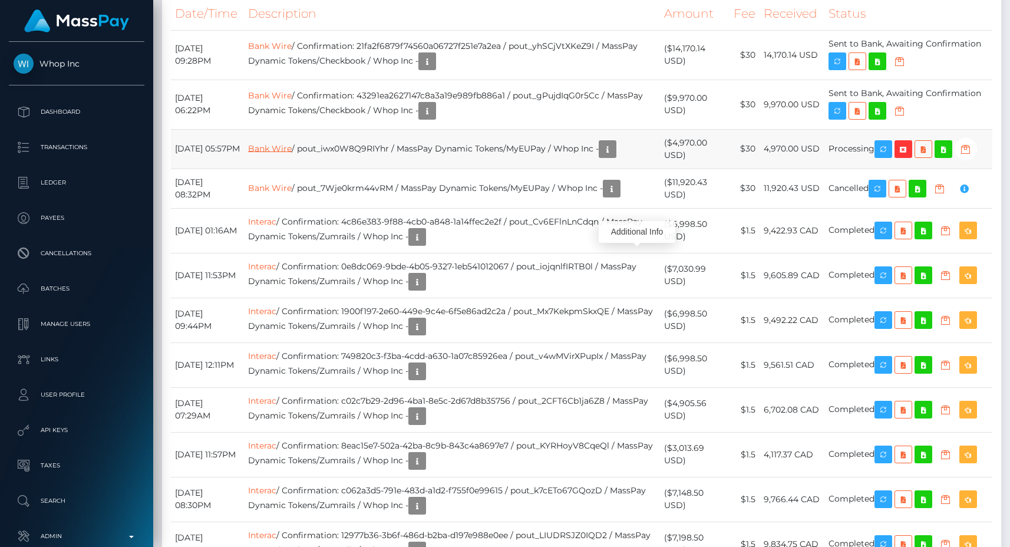
click at [289, 153] on link "Bank Wire" at bounding box center [270, 148] width 44 height 11
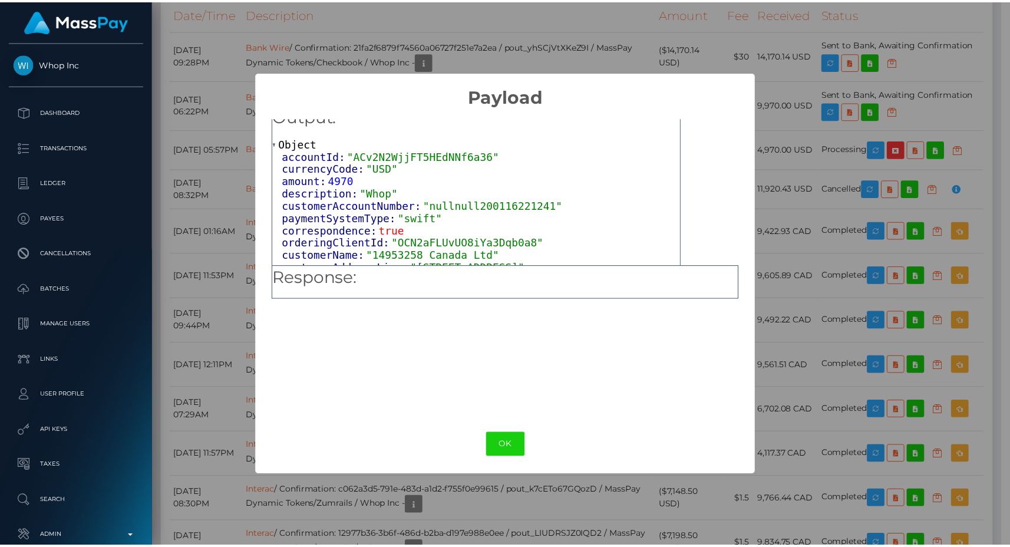
scroll to position [0, 0]
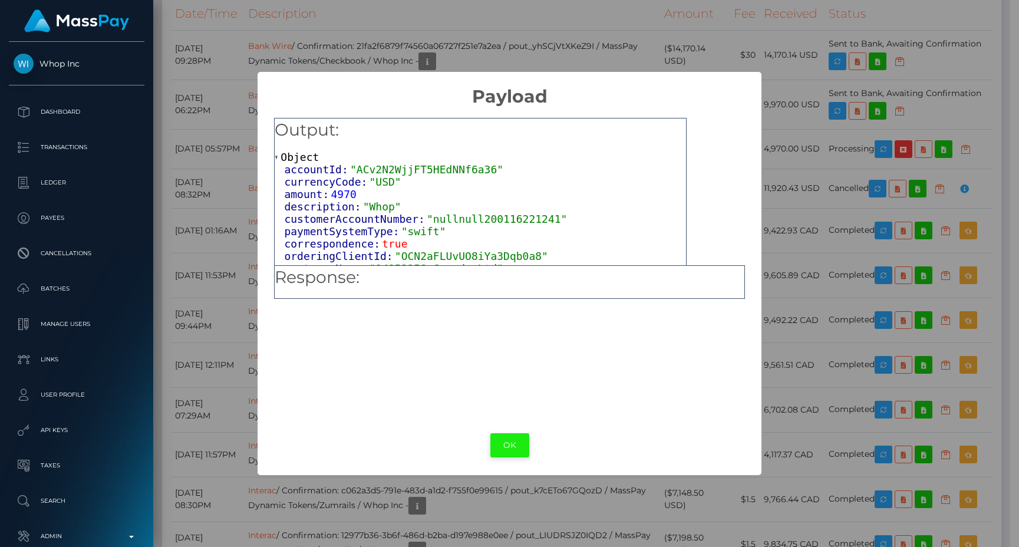
click at [514, 443] on button "OK" at bounding box center [509, 445] width 39 height 24
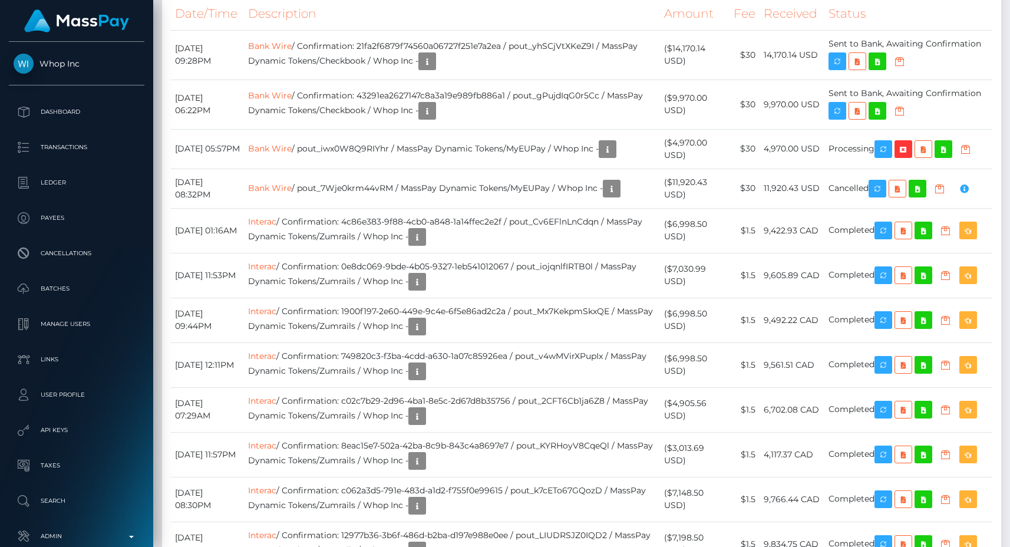
scroll to position [589172, 589051]
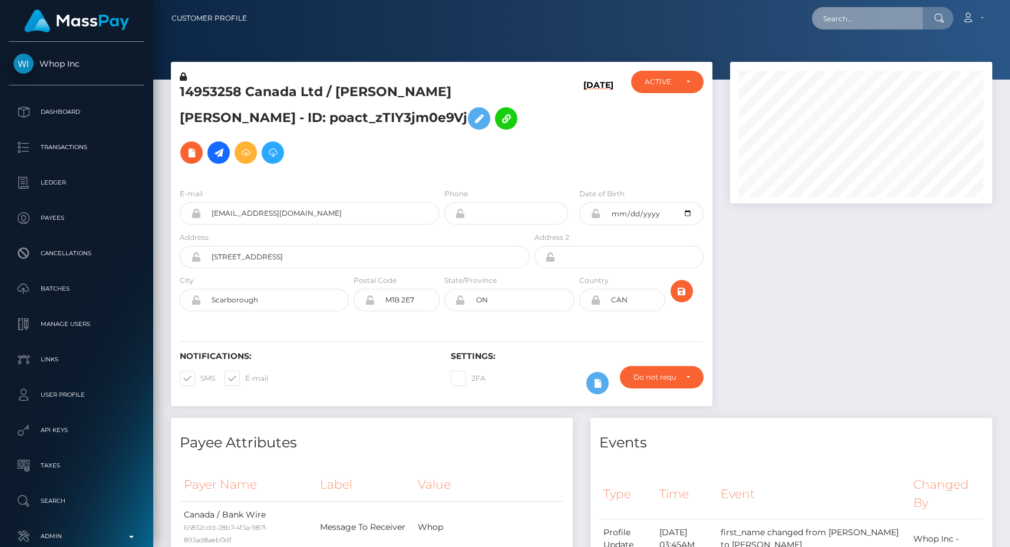
click at [860, 23] on input "text" at bounding box center [867, 18] width 111 height 22
paste input "pout_mjb9CGN2v8OWi"
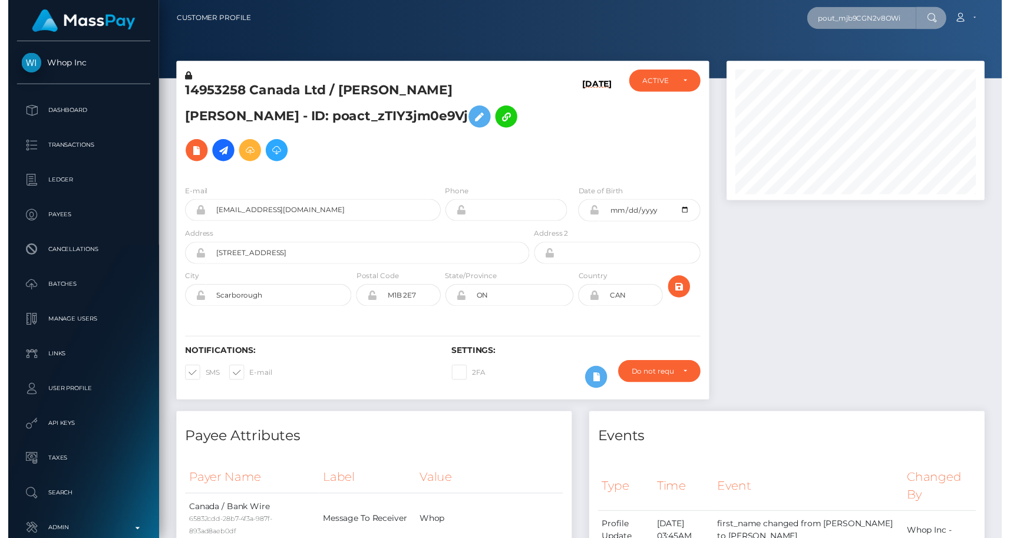
scroll to position [0, 2]
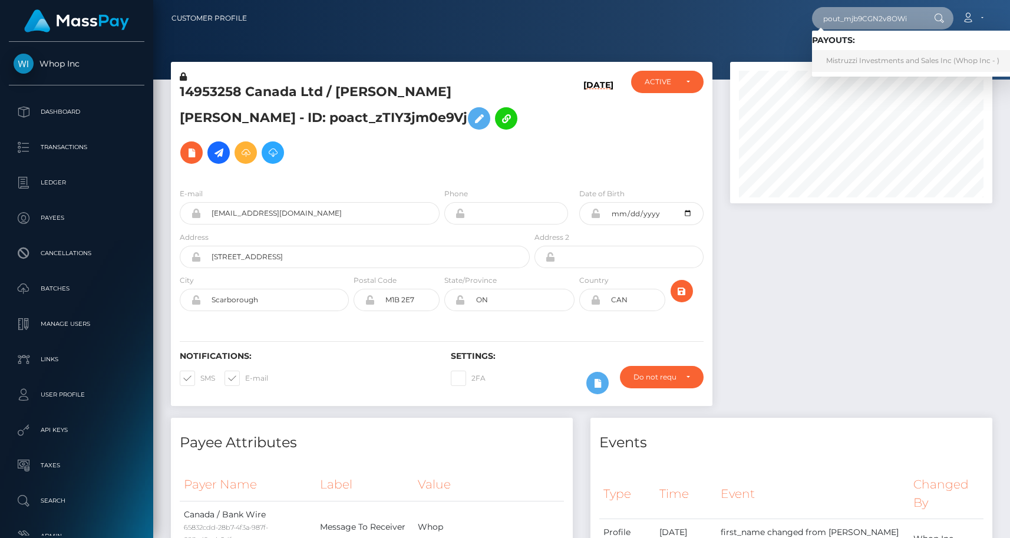
type input "pout_mjb9CGN2v8OWi"
click at [856, 56] on link "Mistruzzi Investments and Sales Inc (Whop Inc - )" at bounding box center [913, 61] width 202 height 22
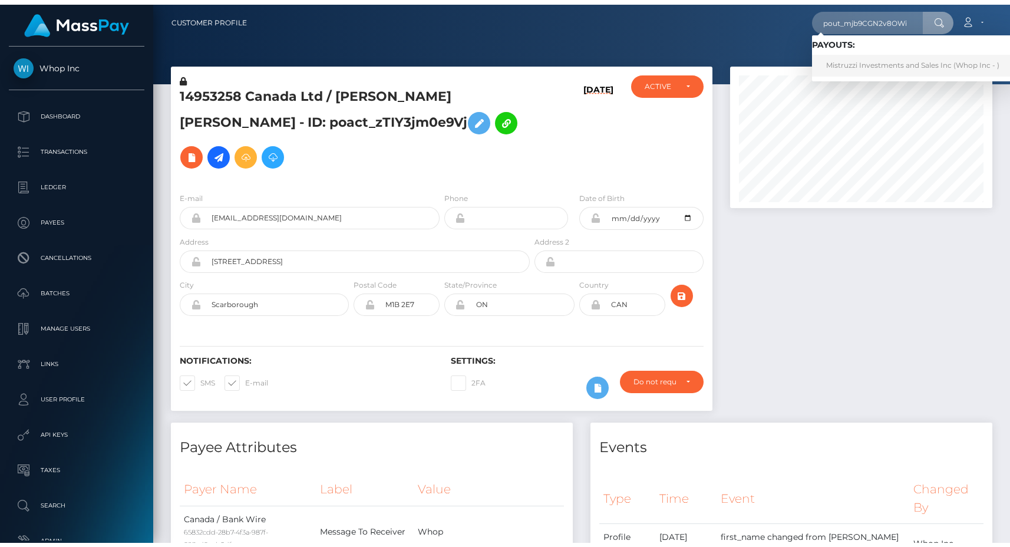
scroll to position [0, 0]
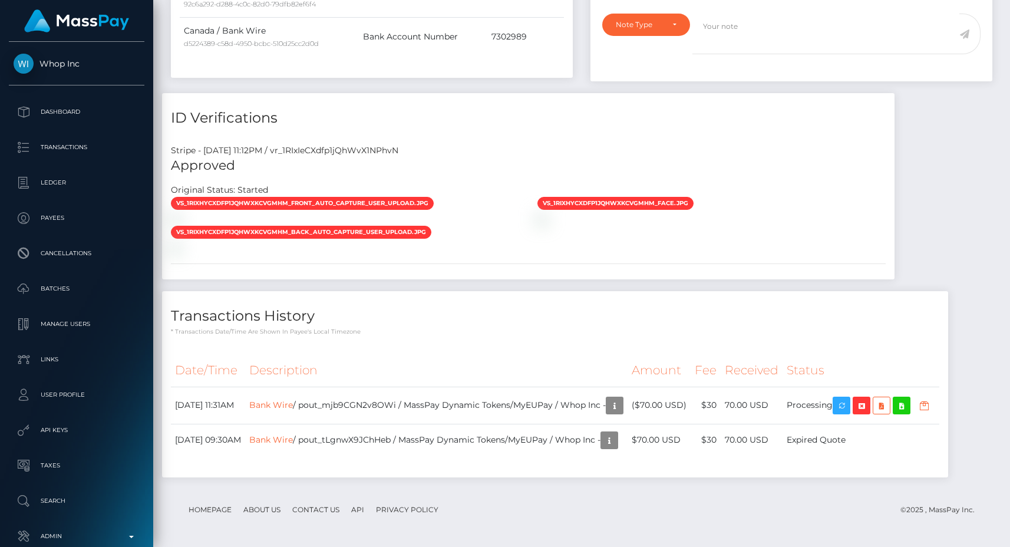
scroll to position [682, 0]
click at [325, 147] on div "Stripe - [DATE] 11:12PM / vr_1RIxIeCXdfp1jQhWvX1NPhvN" at bounding box center [528, 150] width 733 height 12
copy div "vr_1RIxIeCXdfp1jQhWvX1NPhvN"
click at [386, 118] on h4 "ID Verifications" at bounding box center [528, 117] width 715 height 21
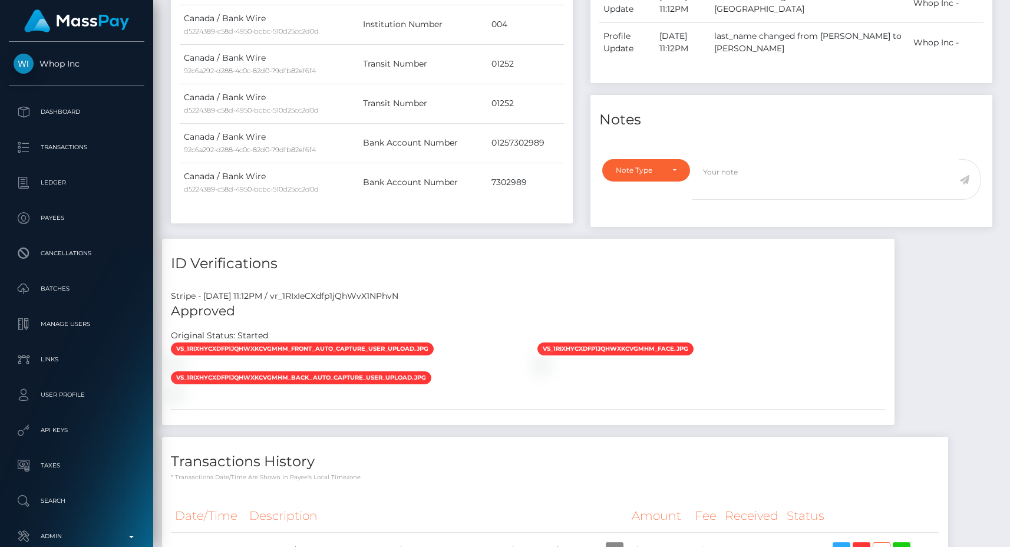
scroll to position [545, 0]
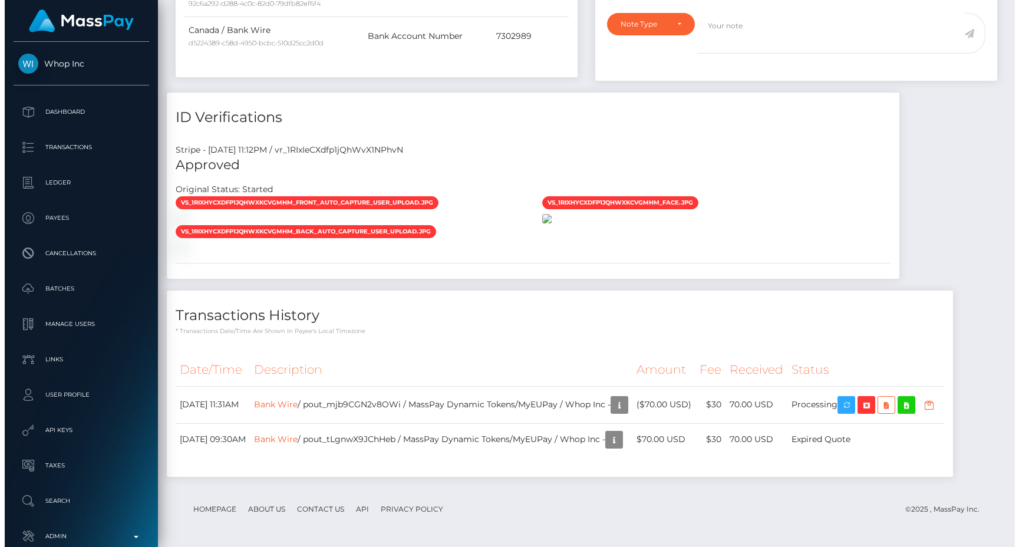
scroll to position [1008, 0]
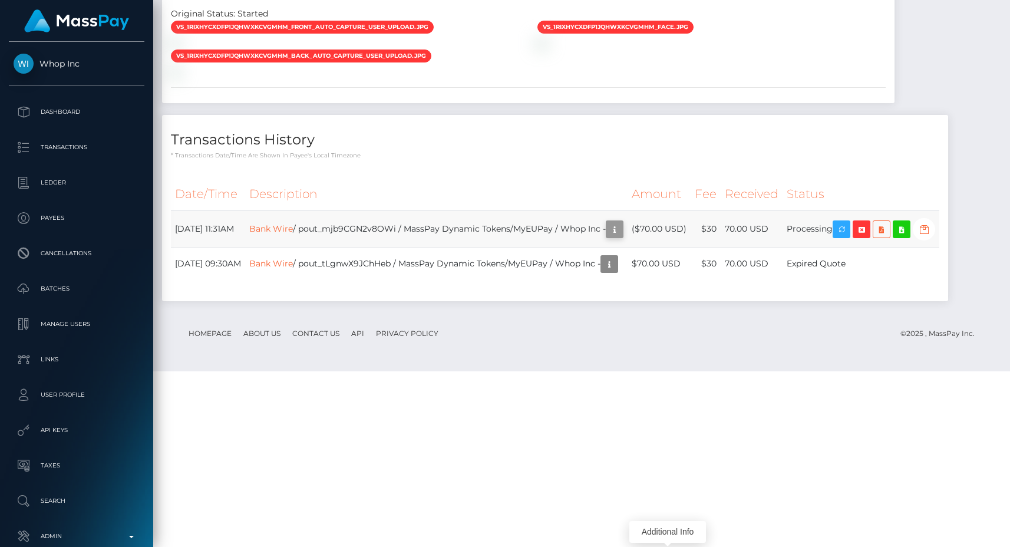
click at [622, 237] on icon "button" at bounding box center [615, 229] width 14 height 15
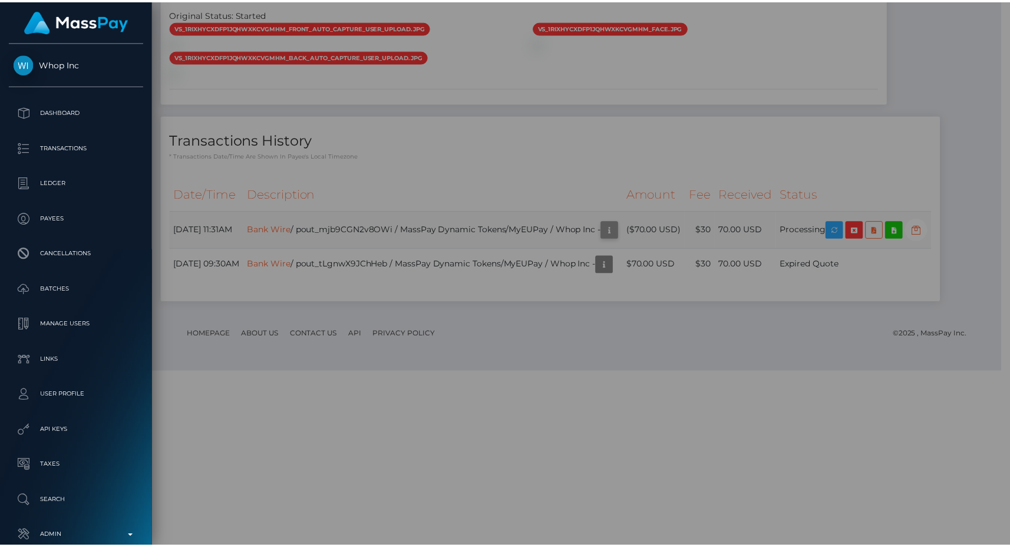
scroll to position [589172, 589051]
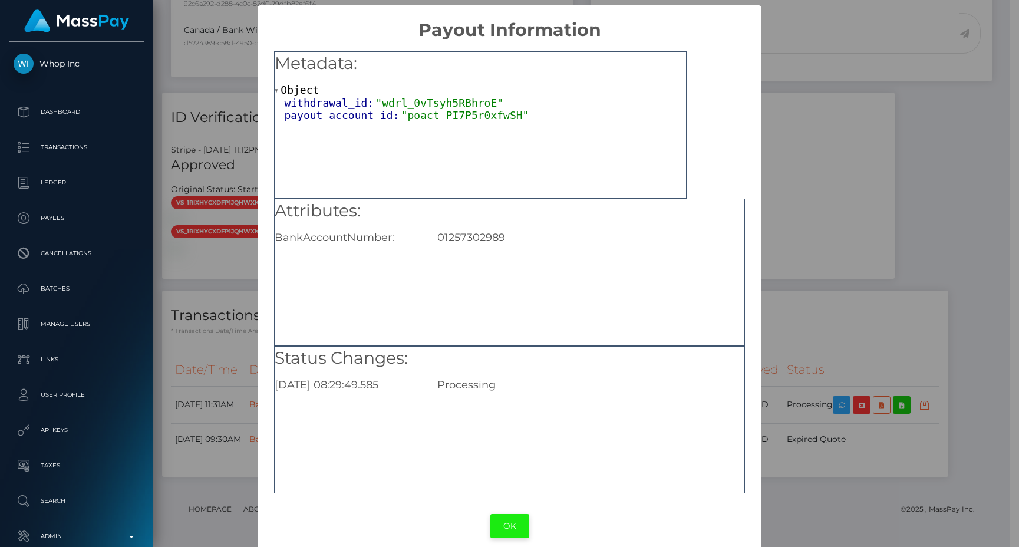
click at [499, 529] on button "OK" at bounding box center [509, 526] width 39 height 24
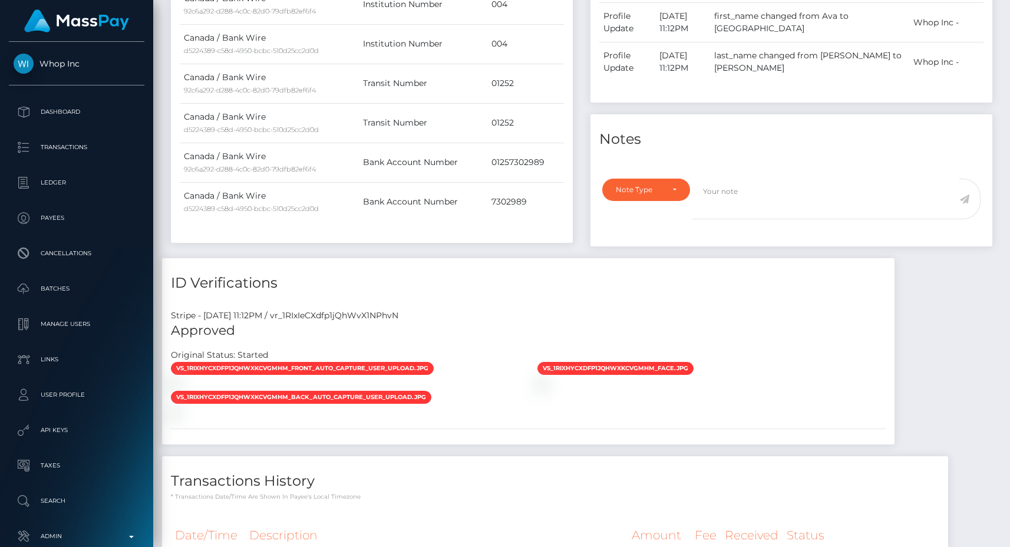
scroll to position [504, 0]
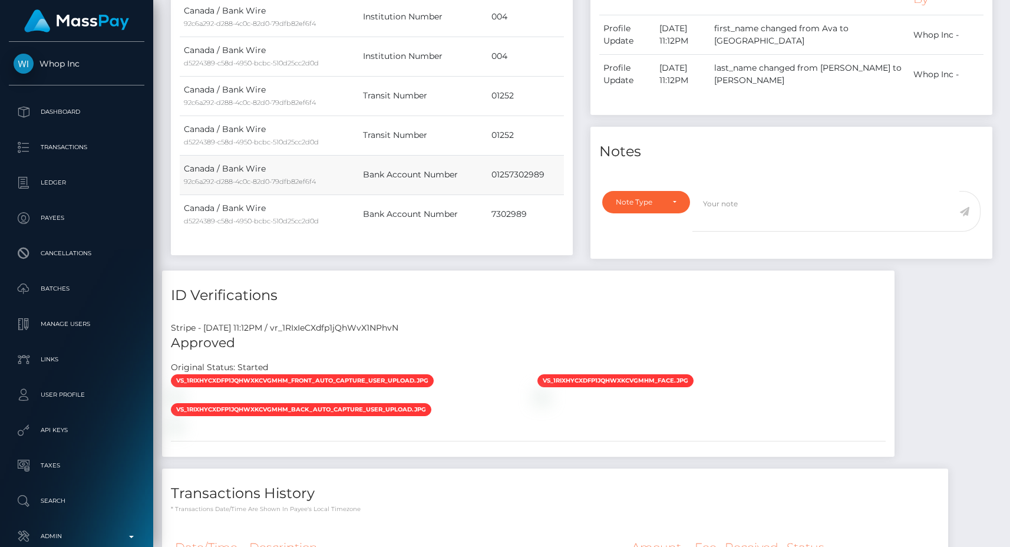
drag, startPoint x: 513, startPoint y: 174, endPoint x: 559, endPoint y: 181, distance: 46.5
click at [559, 181] on td "01257302989" at bounding box center [525, 174] width 77 height 39
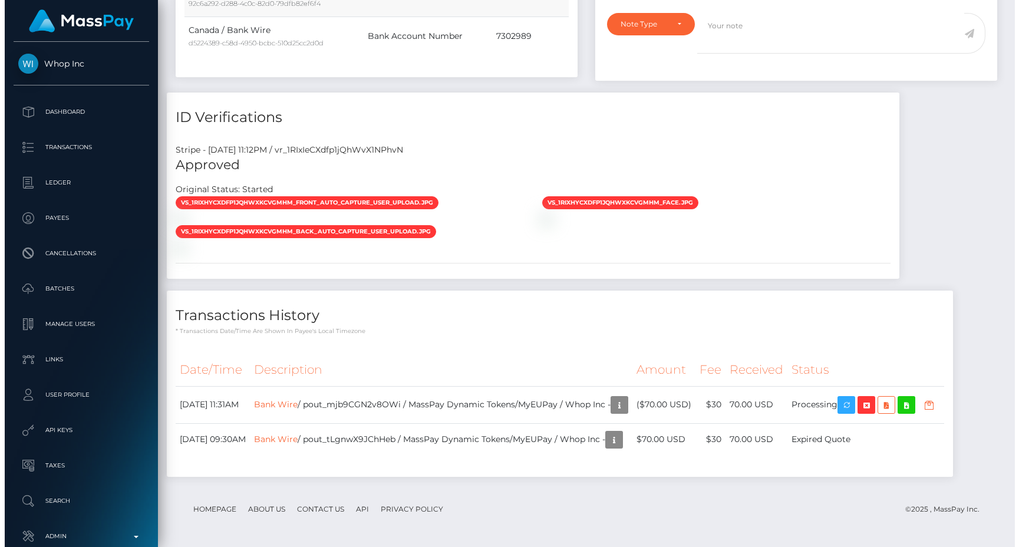
scroll to position [1008, 0]
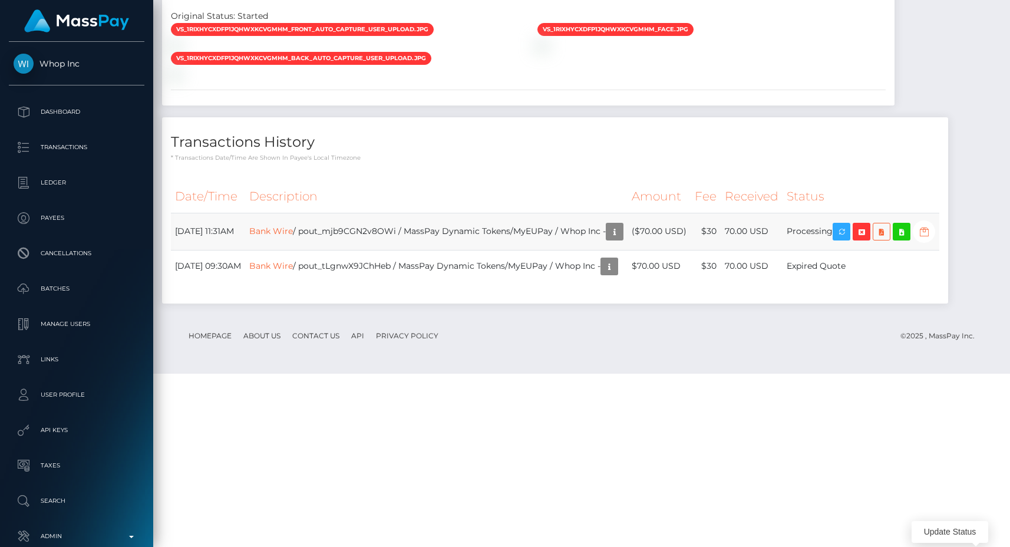
click at [931, 239] on icon "button" at bounding box center [924, 232] width 14 height 15
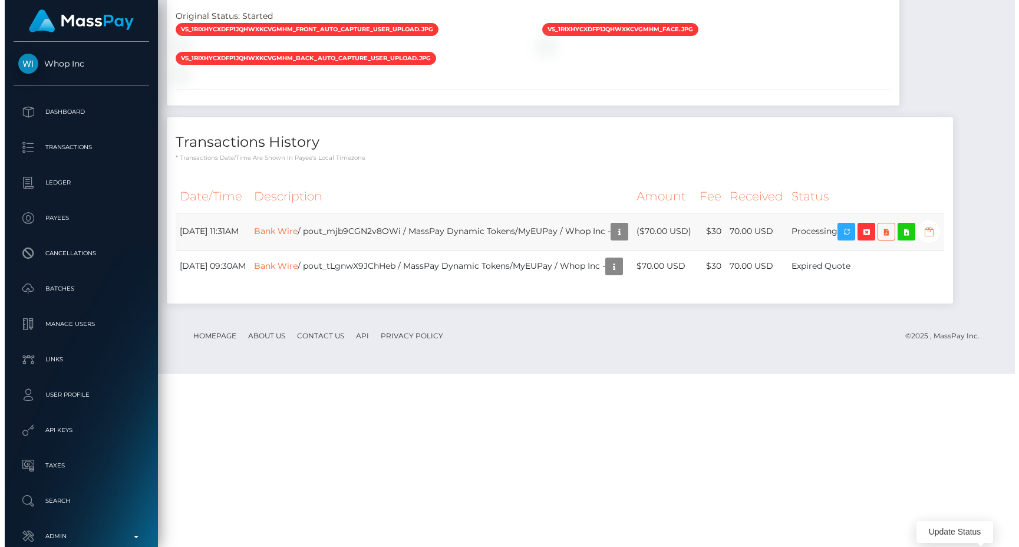
scroll to position [589172, 589051]
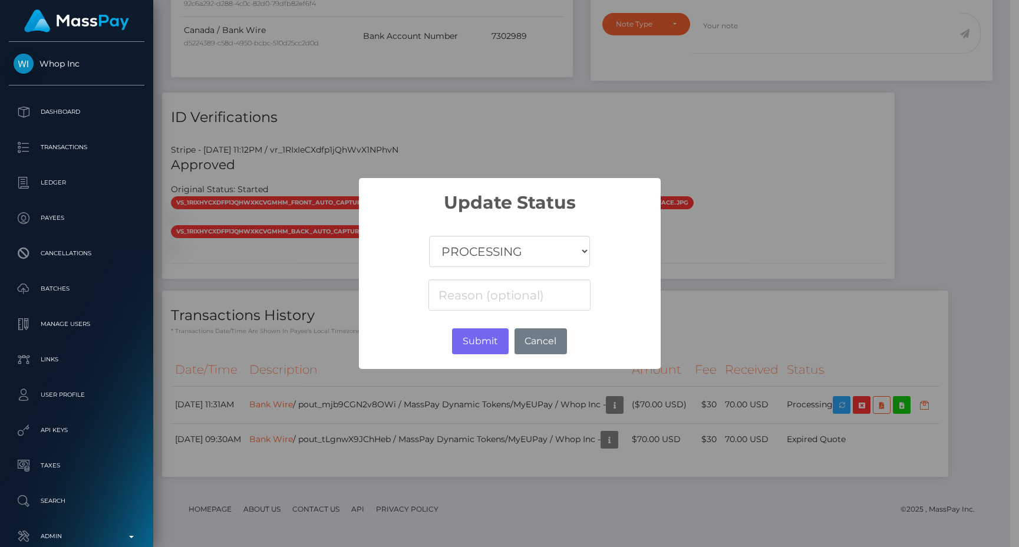
click at [572, 252] on select "COMPLETED CANCELLED READY_FOR_PICKUP PROCESSING" at bounding box center [509, 251] width 160 height 31
select select "CANCELLED"
click at [430, 236] on select "COMPLETED CANCELLED READY_FOR_PICKUP PROCESSING" at bounding box center [509, 251] width 160 height 31
click at [503, 299] on input at bounding box center [508, 294] width 161 height 31
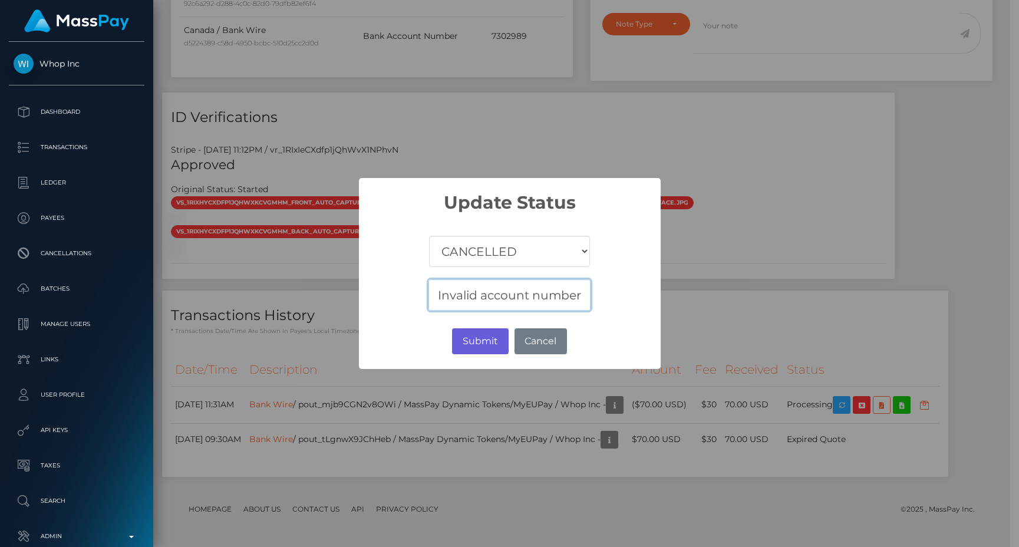
type input "Invalid account number"
click at [470, 342] on button "Submit" at bounding box center [480, 341] width 56 height 26
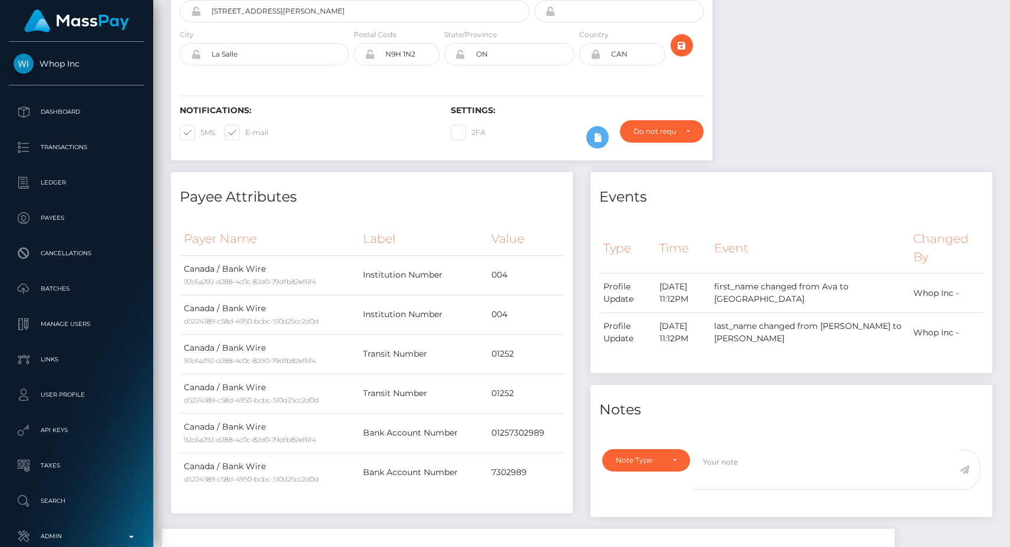
scroll to position [246, 0]
click at [442, 199] on h4 "Payee Attributes" at bounding box center [372, 196] width 384 height 21
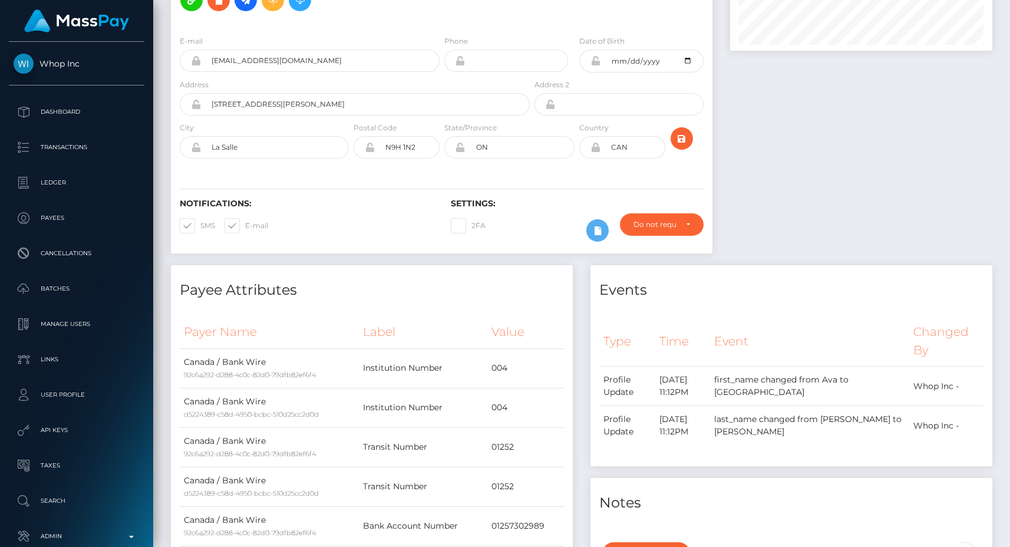
scroll to position [0, 0]
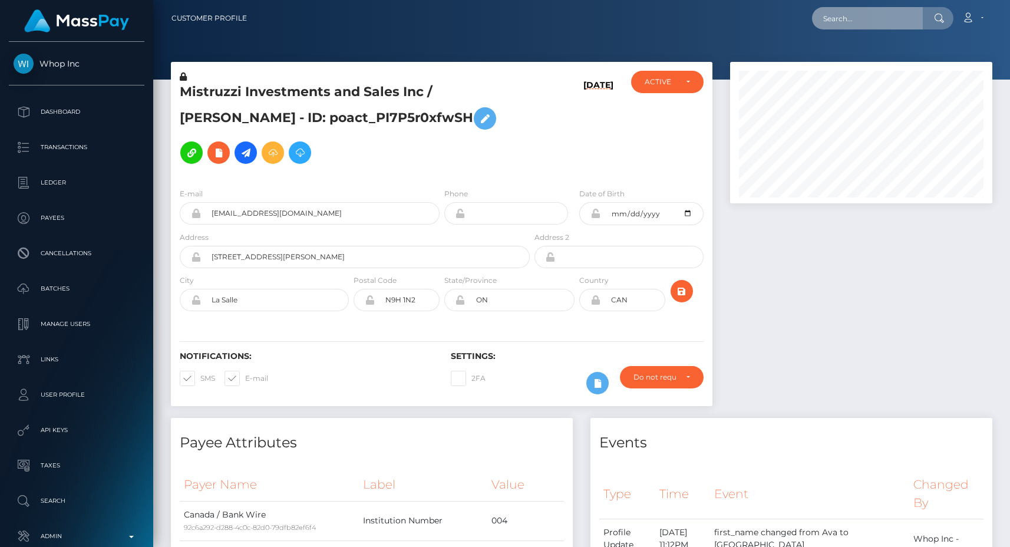
click at [857, 19] on input "text" at bounding box center [867, 18] width 111 height 22
paste input "pout_hgLCFJtF36hA3"
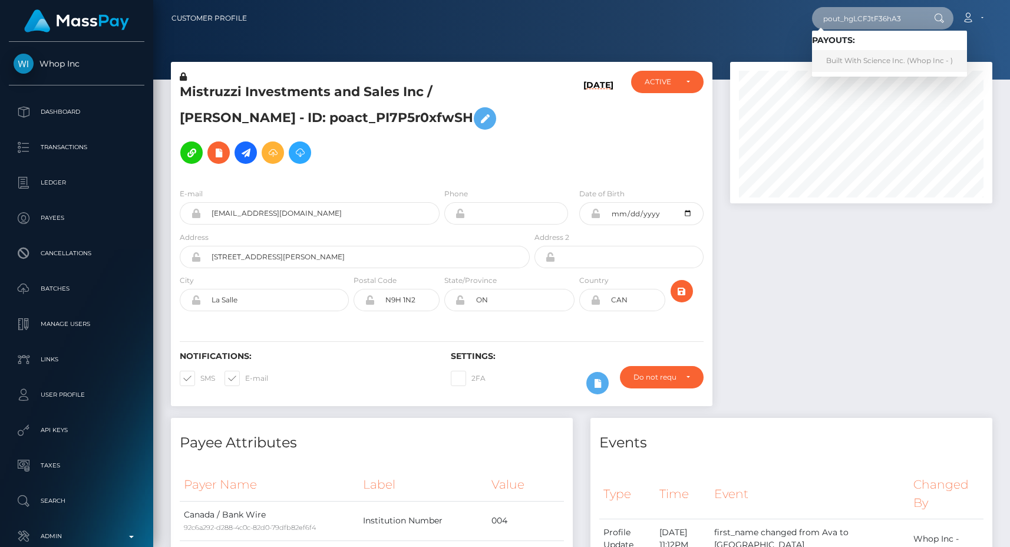
type input "pout_hgLCFJtF36hA3"
click at [854, 60] on link "Built With Science Inc. (Whop Inc - )" at bounding box center [889, 61] width 155 height 22
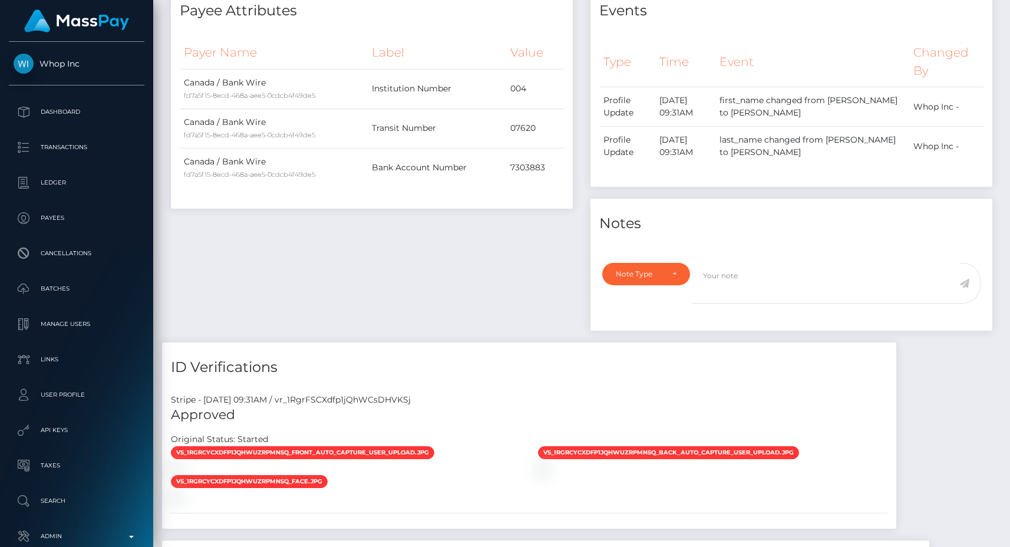
scroll to position [615, 0]
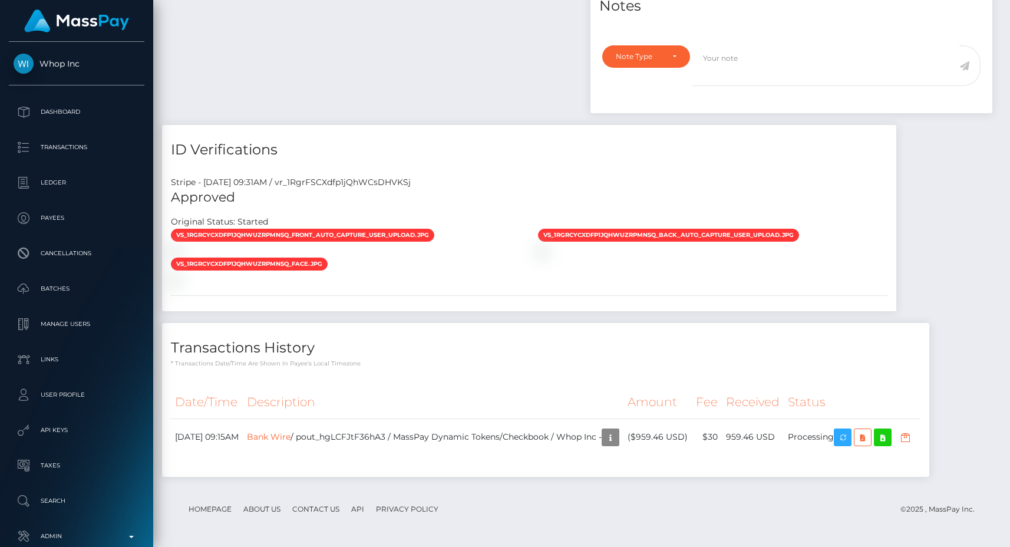
click at [382, 178] on div "Stripe - [DATE] 09:31AM / vr_1RgrFSCXdfp1jQhWCsDHVKSj" at bounding box center [529, 182] width 734 height 12
click at [382, 178] on div "Stripe - July 24, 2025 09:31AM / vr_1RgrFSCXdfp1jQhWCsDHVKSj" at bounding box center [529, 182] width 734 height 12
copy div "vr_1RgrFSCXdfp1jQhWCsDHVKSj"
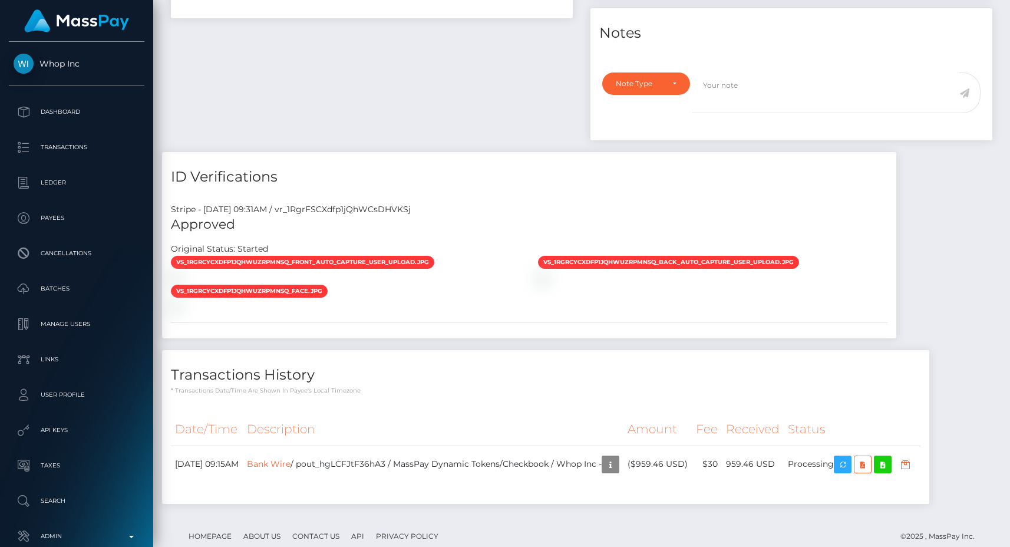
scroll to position [322, 0]
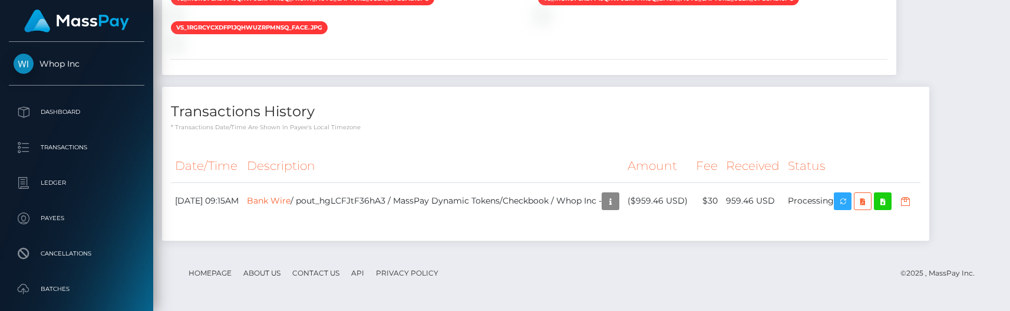
scroll to position [1180, 0]
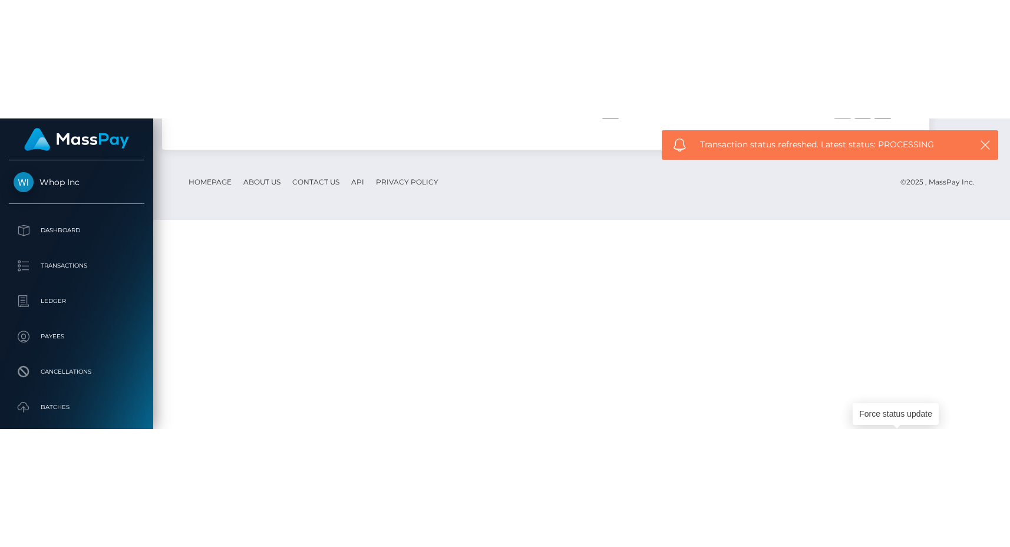
scroll to position [943, 0]
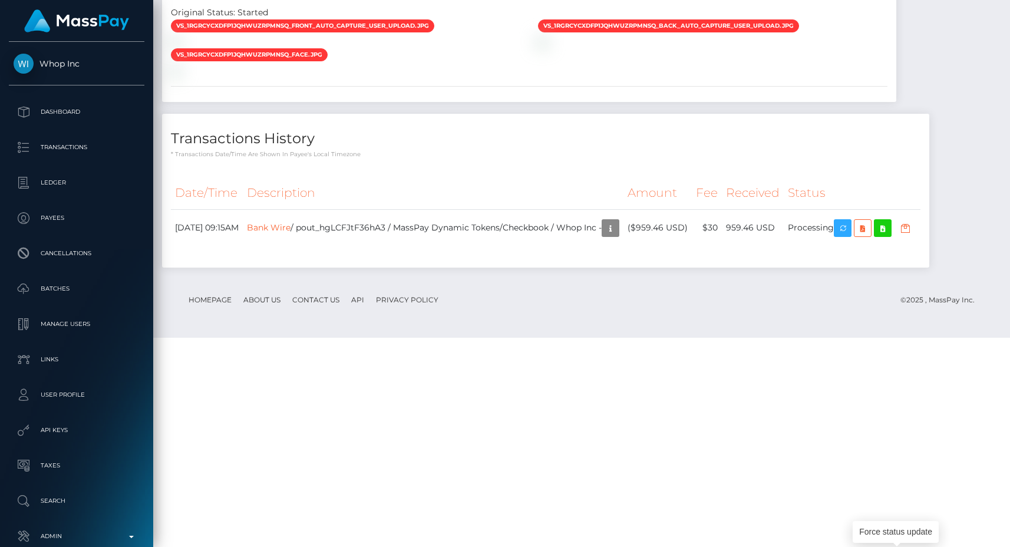
click at [509, 77] on div at bounding box center [345, 70] width 367 height 12
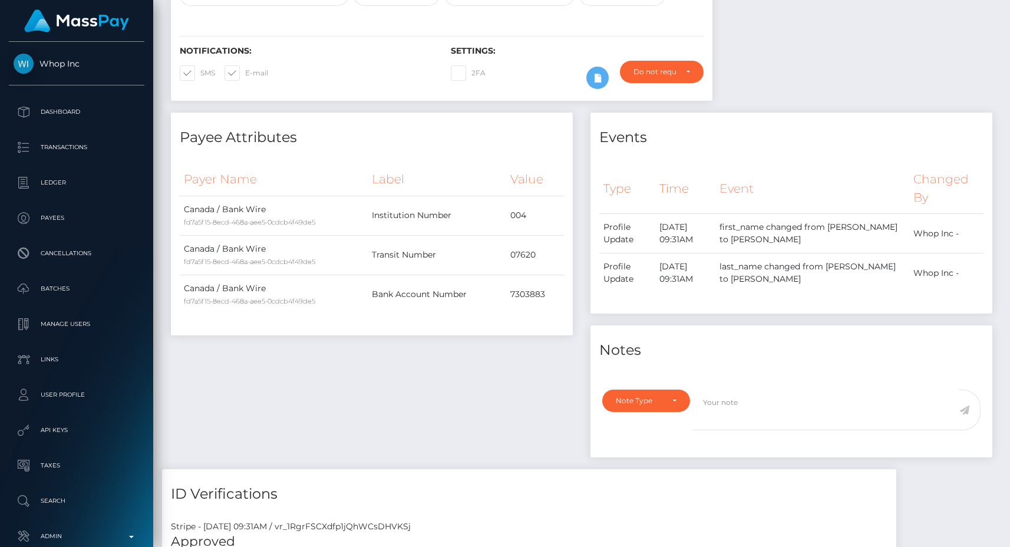
scroll to position [260, 0]
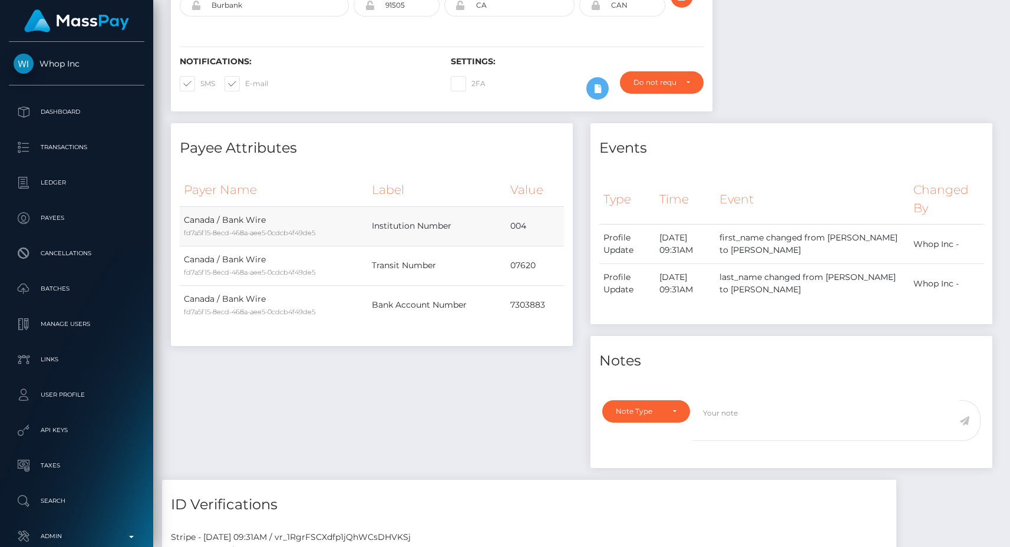
click at [517, 224] on td "004" at bounding box center [535, 225] width 58 height 39
copy td "004"
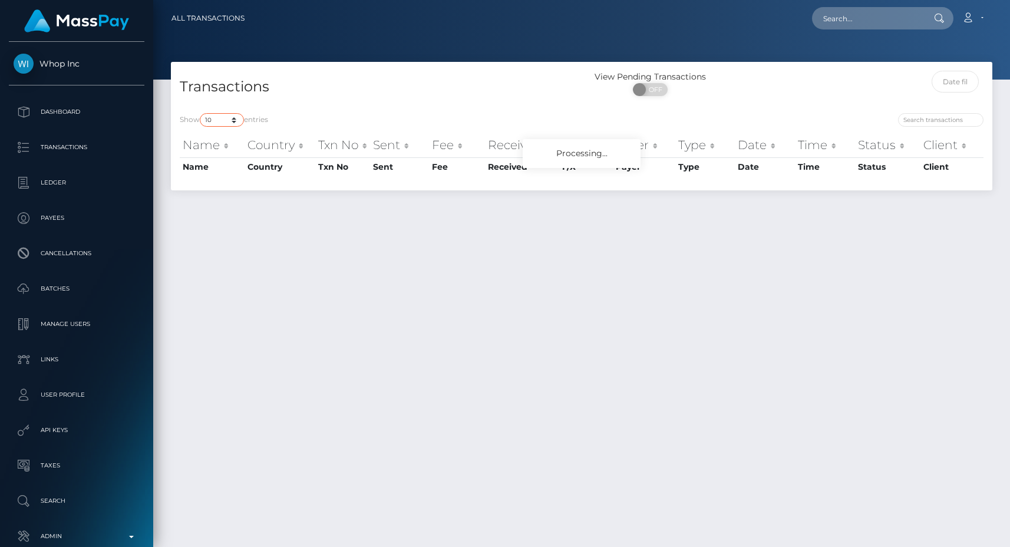
click at [229, 120] on select "10 25 50 100 250 500 1,000 3,500 All" at bounding box center [222, 120] width 44 height 14
select select "250"
click at [201, 113] on select "10 25 50 100 250 500 1,000 3,500 All" at bounding box center [222, 120] width 44 height 14
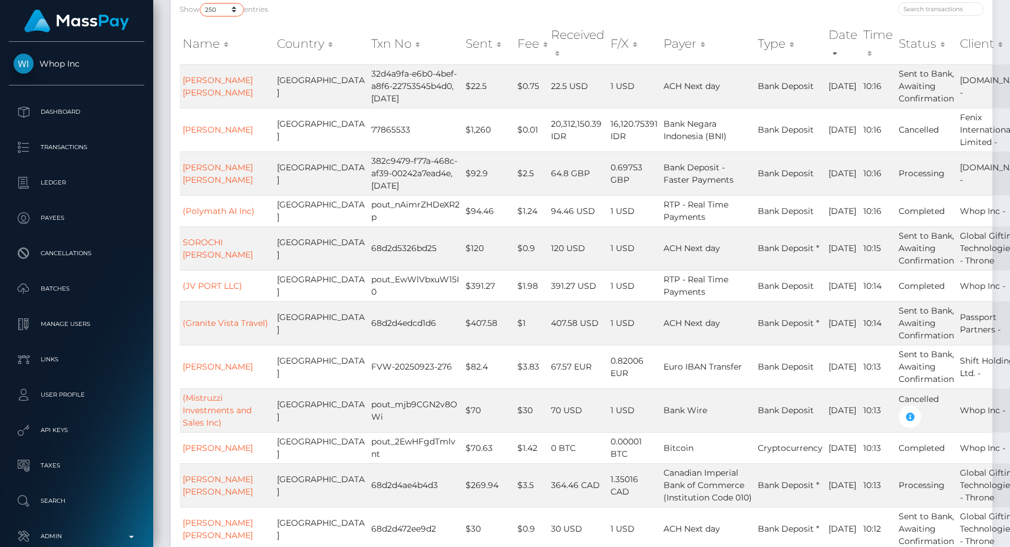
scroll to position [176, 0]
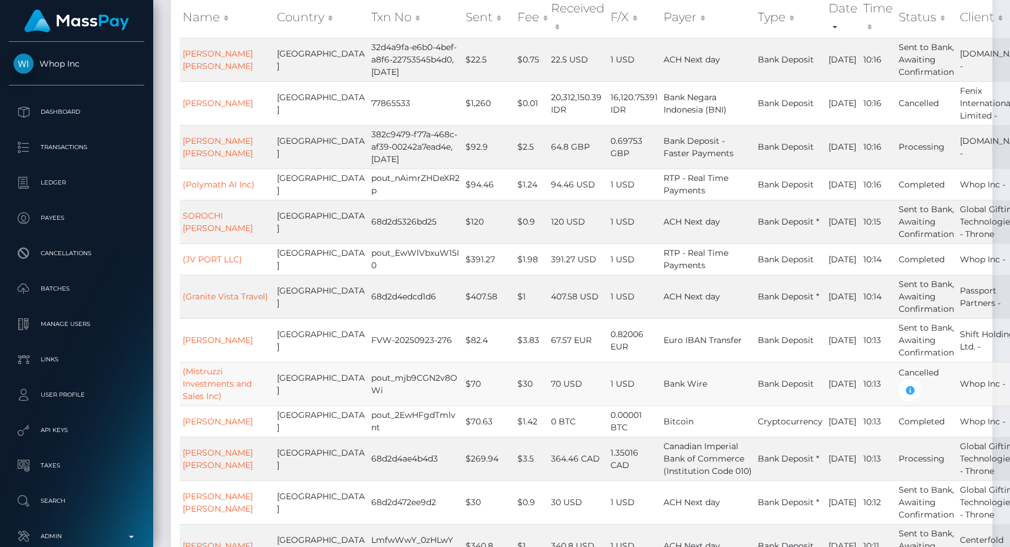
click at [826, 405] on td "[DATE]" at bounding box center [843, 384] width 35 height 44
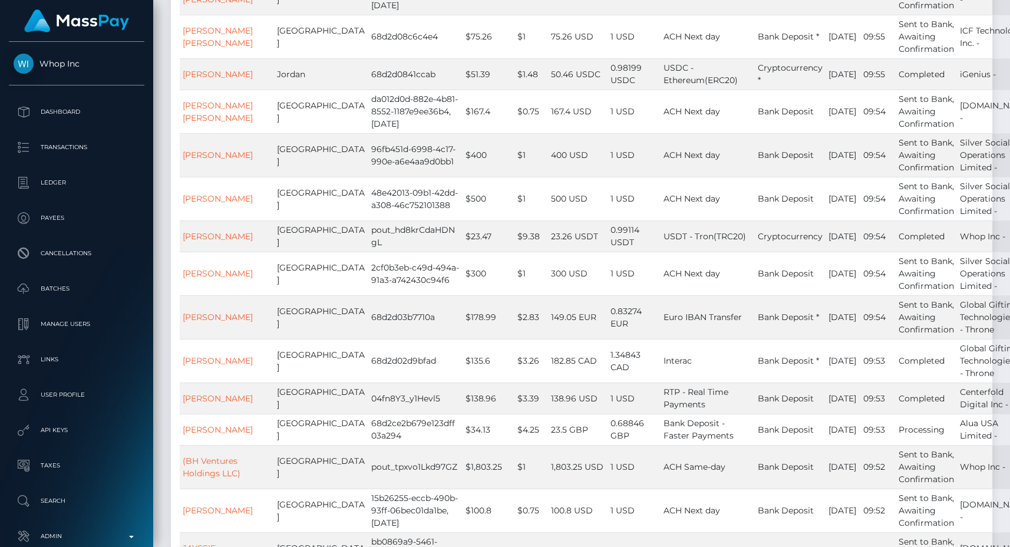
scroll to position [4139, 0]
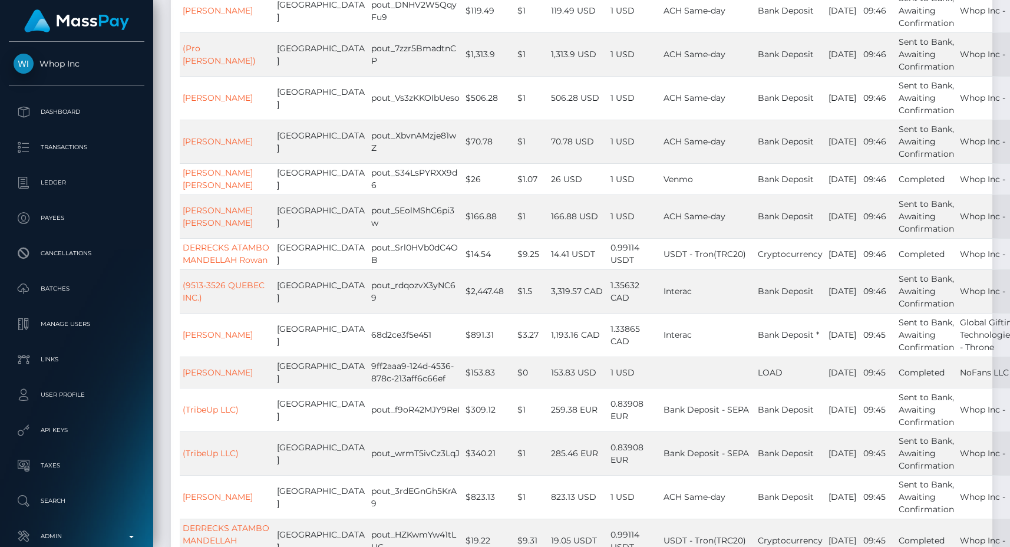
scroll to position [5662, 0]
